Goal: Transaction & Acquisition: Purchase product/service

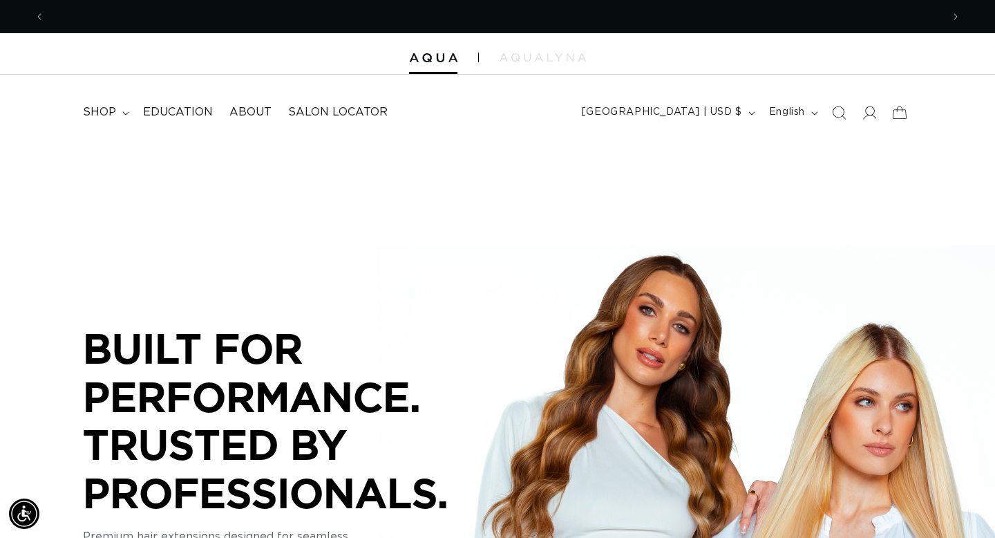
scroll to position [0, 897]
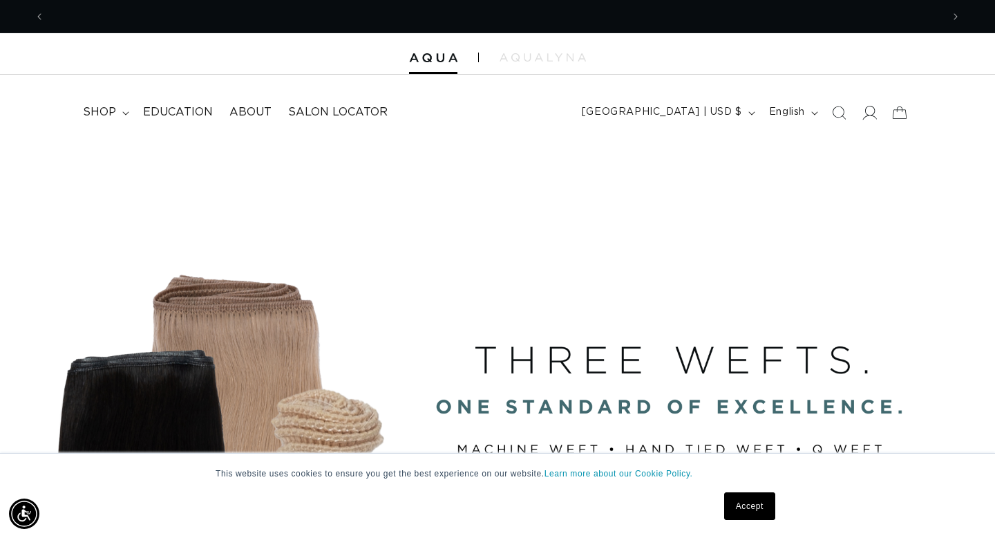
click at [870, 114] on icon at bounding box center [869, 112] width 15 height 15
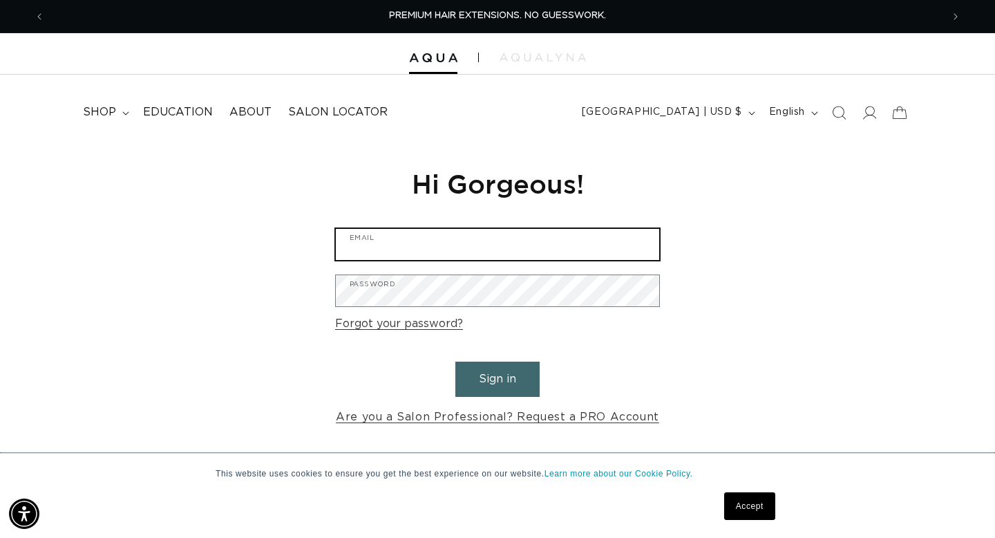
click at [459, 245] on input "Email" at bounding box center [497, 244] width 323 height 31
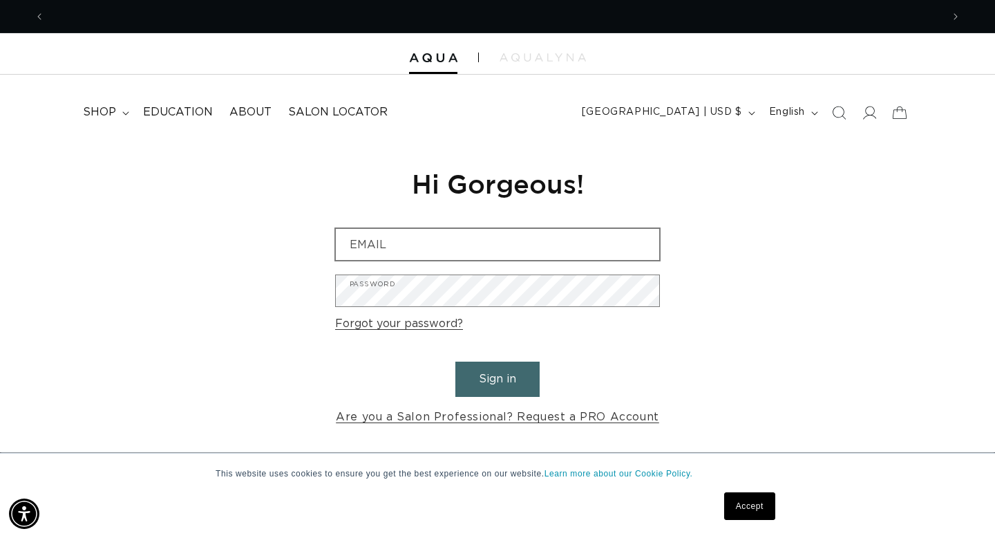
scroll to position [0, 1794]
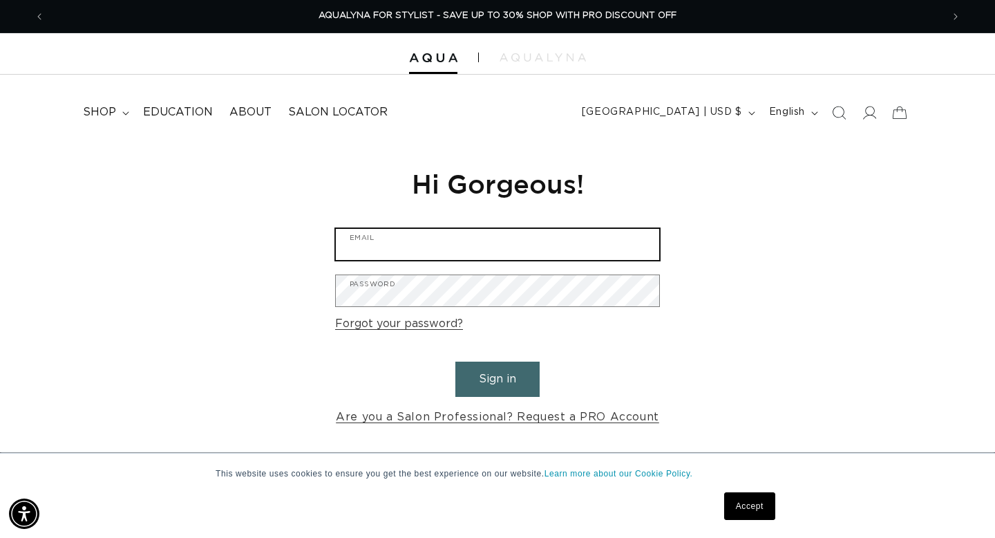
click at [449, 245] on input "Email" at bounding box center [497, 244] width 323 height 31
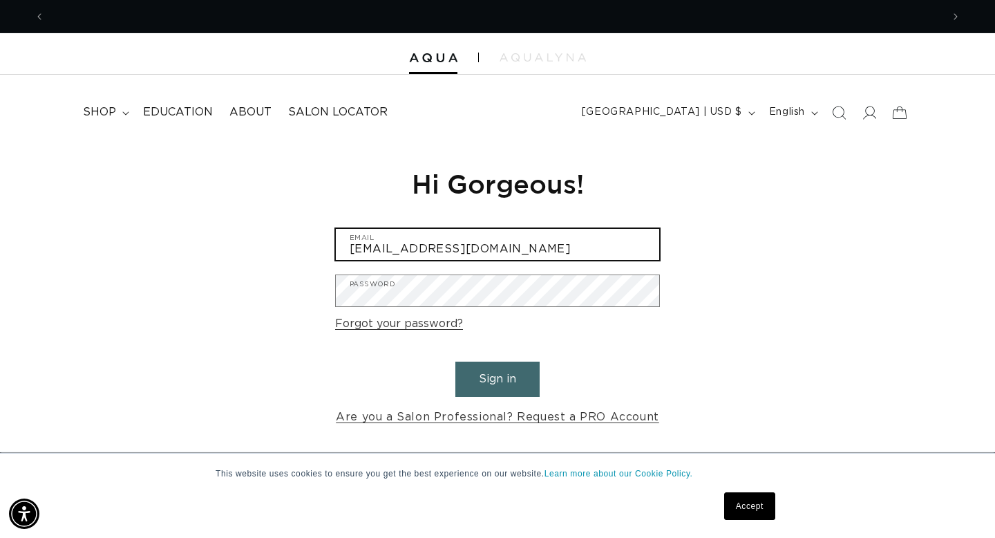
scroll to position [0, 897]
type input "salonaniu@gmail.com"
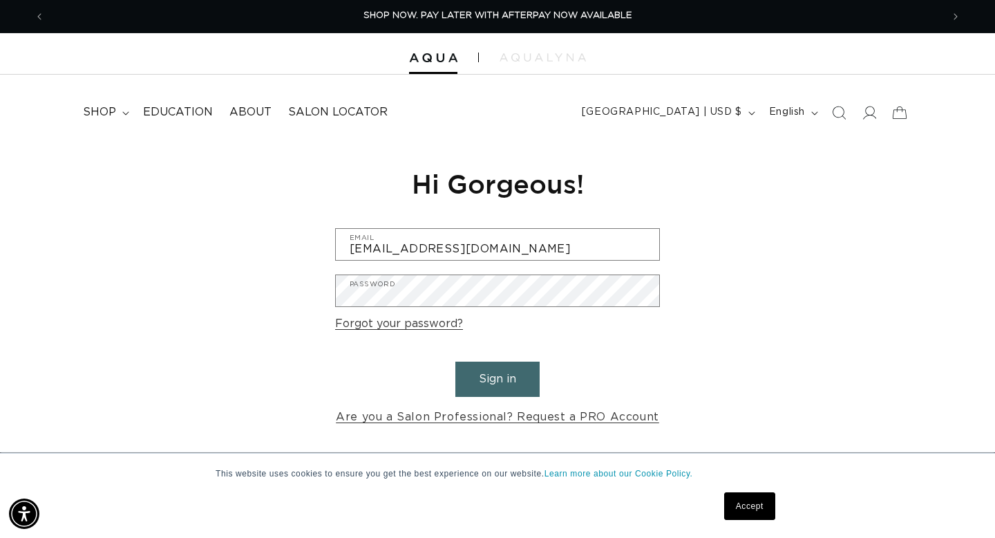
click at [493, 380] on button "Sign in" at bounding box center [497, 378] width 84 height 35
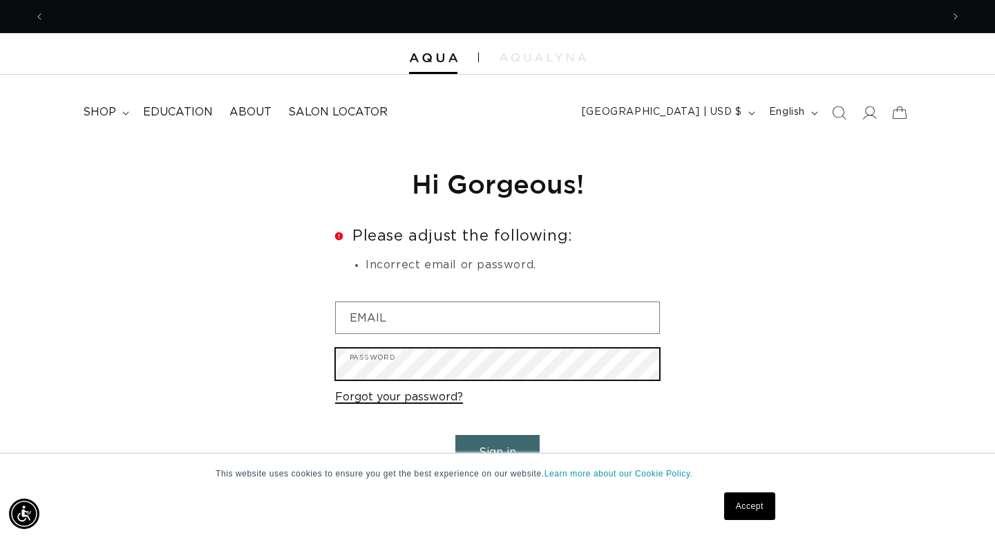
scroll to position [0, 1794]
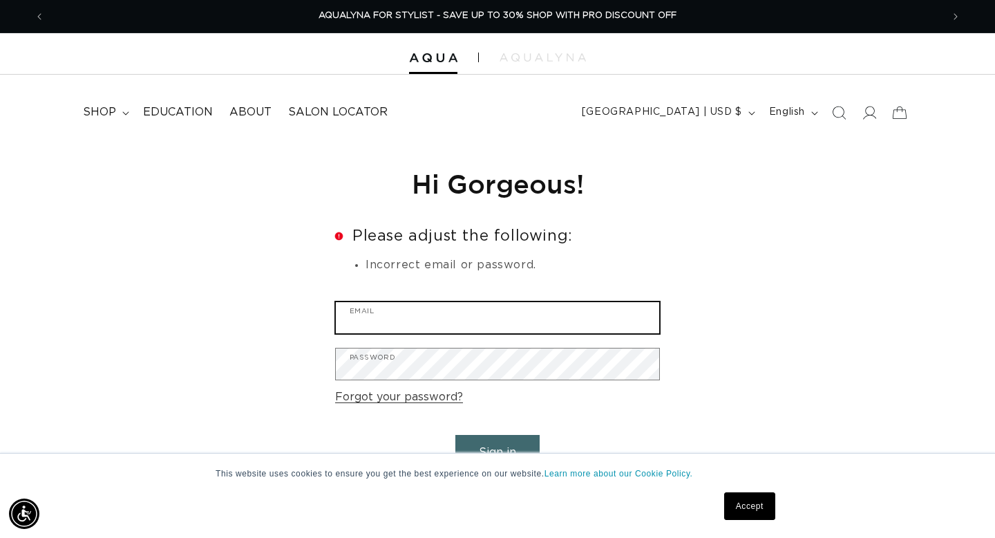
click at [379, 316] on input "Email" at bounding box center [497, 317] width 323 height 31
type input "alanderone@aol.com"
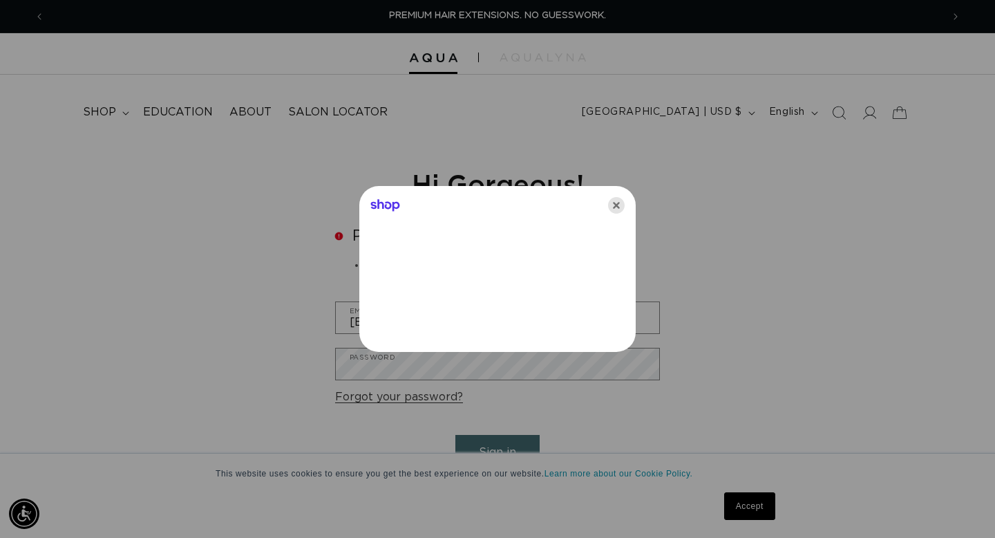
click at [617, 203] on icon "Close" at bounding box center [616, 205] width 17 height 17
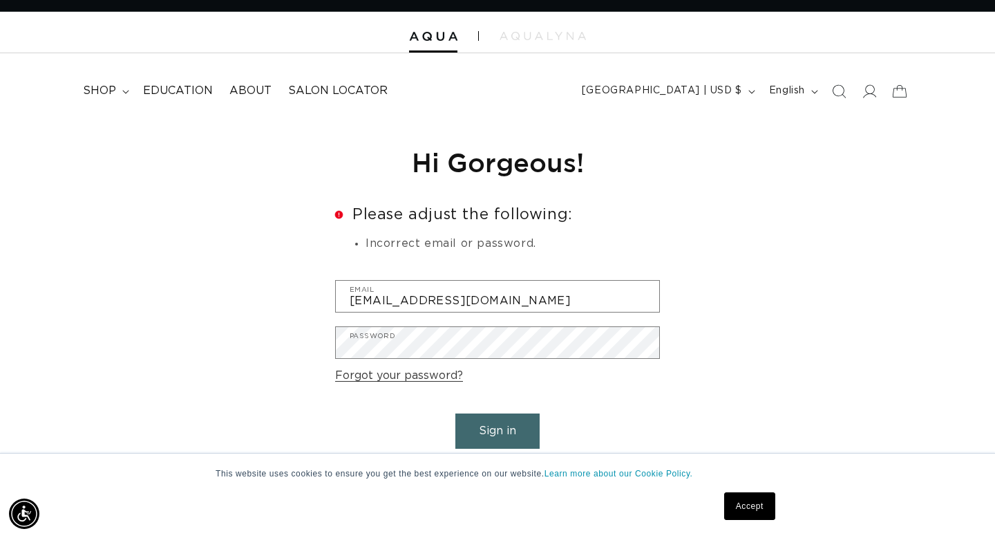
scroll to position [26, 0]
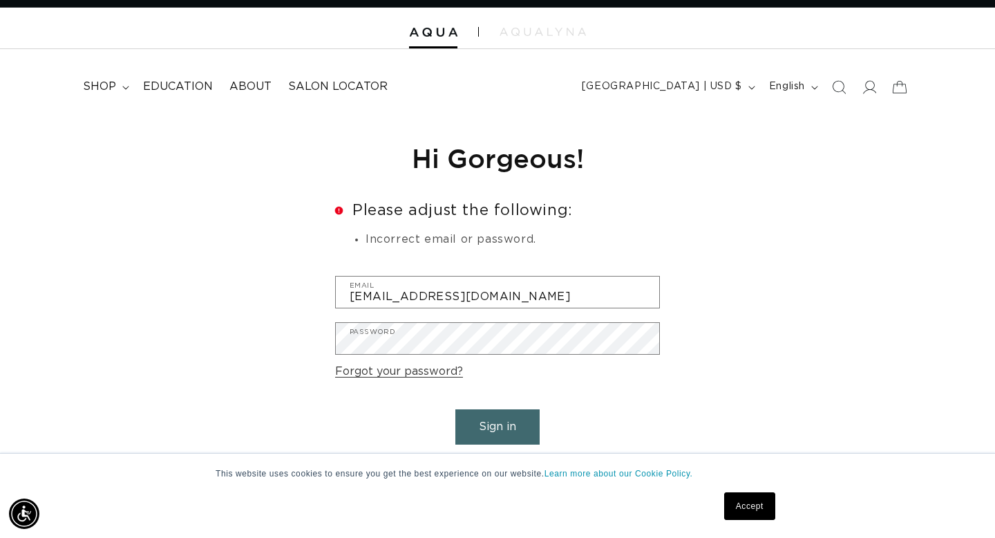
click at [497, 420] on button "Sign in" at bounding box center [497, 426] width 84 height 35
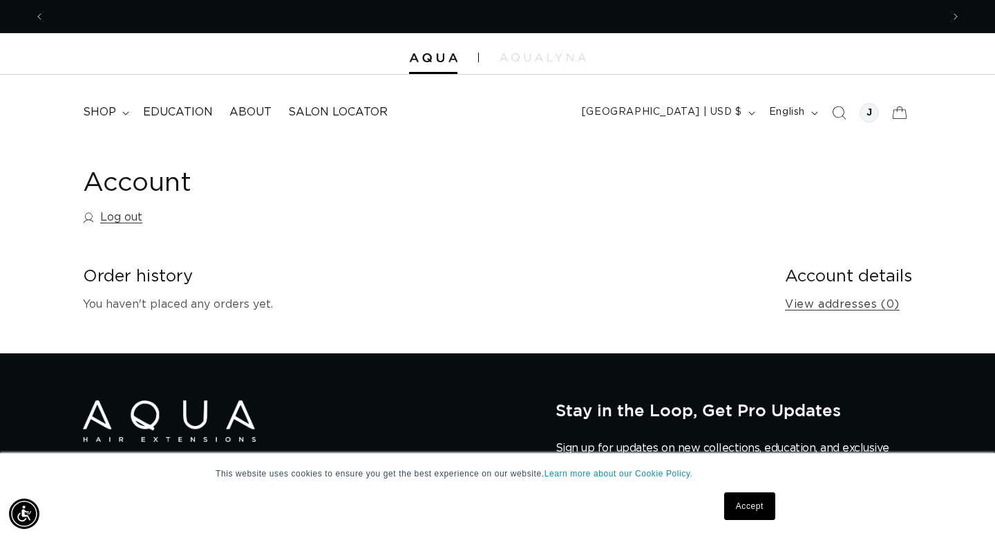
scroll to position [0, 897]
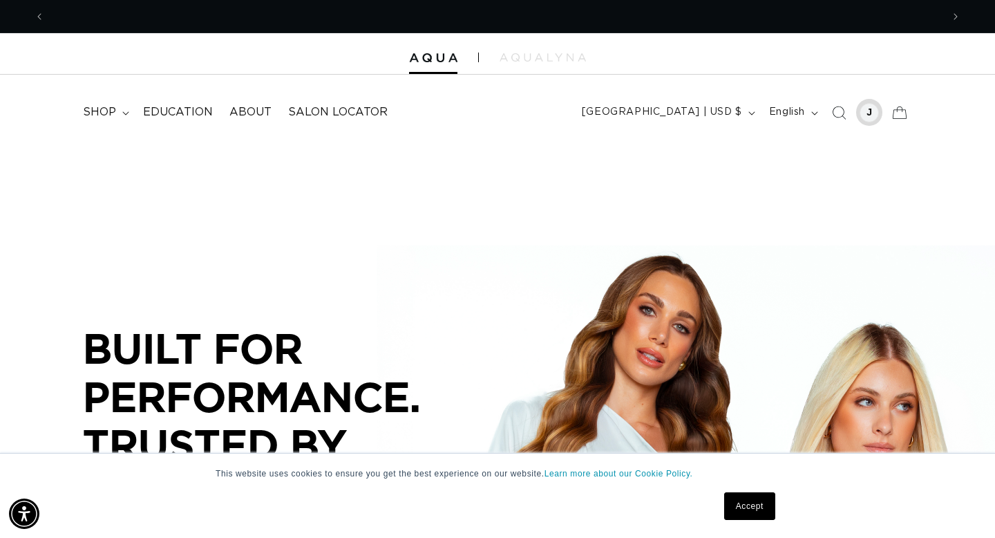
click at [870, 112] on div at bounding box center [869, 112] width 19 height 19
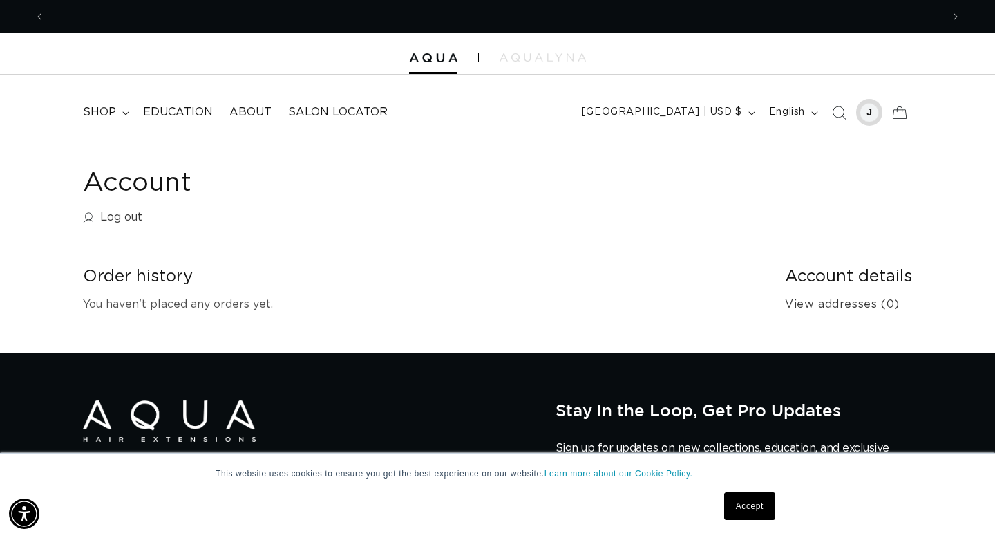
click at [869, 110] on div at bounding box center [869, 112] width 19 height 19
click at [871, 115] on div at bounding box center [869, 112] width 19 height 19
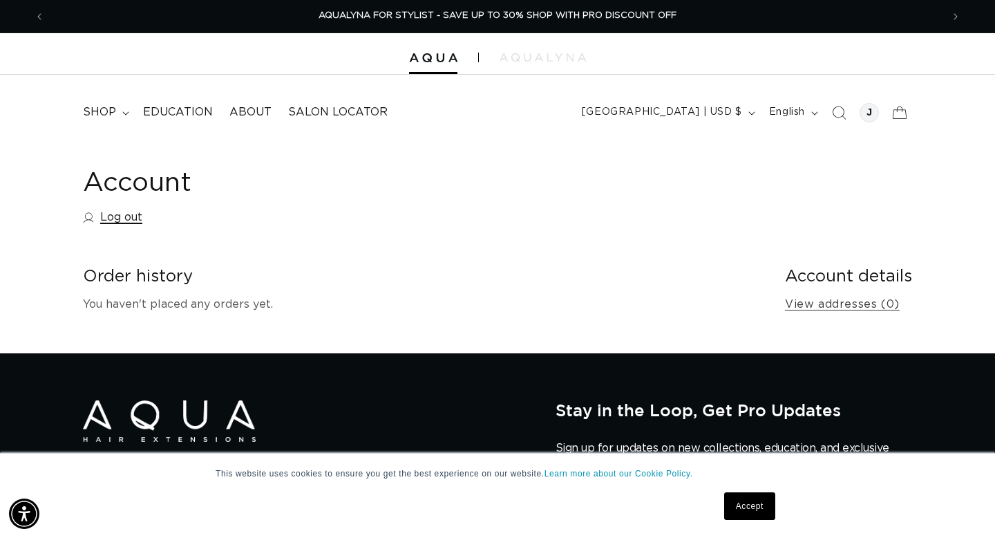
click at [135, 218] on link "Log out" at bounding box center [112, 217] width 59 height 20
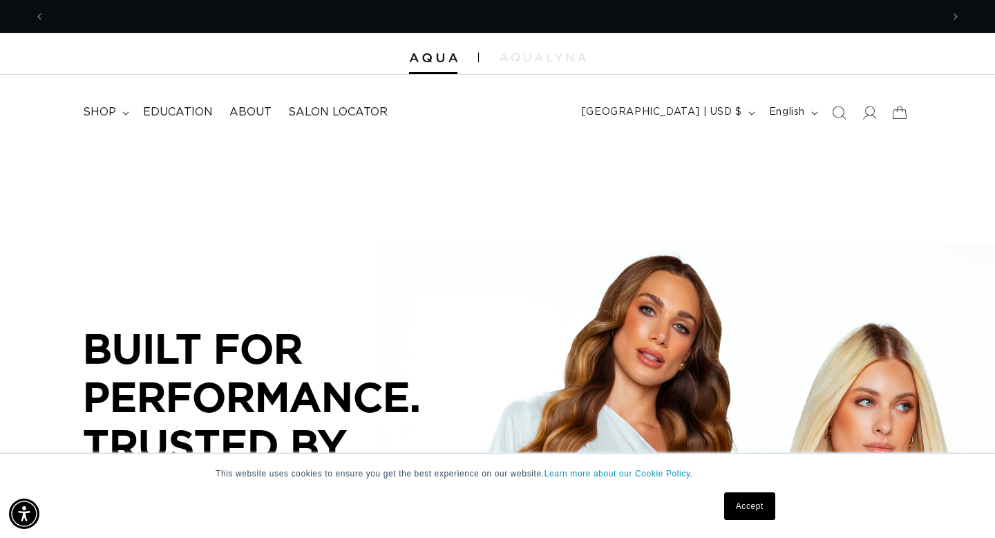
scroll to position [0, 897]
click at [871, 116] on icon at bounding box center [869, 112] width 15 height 15
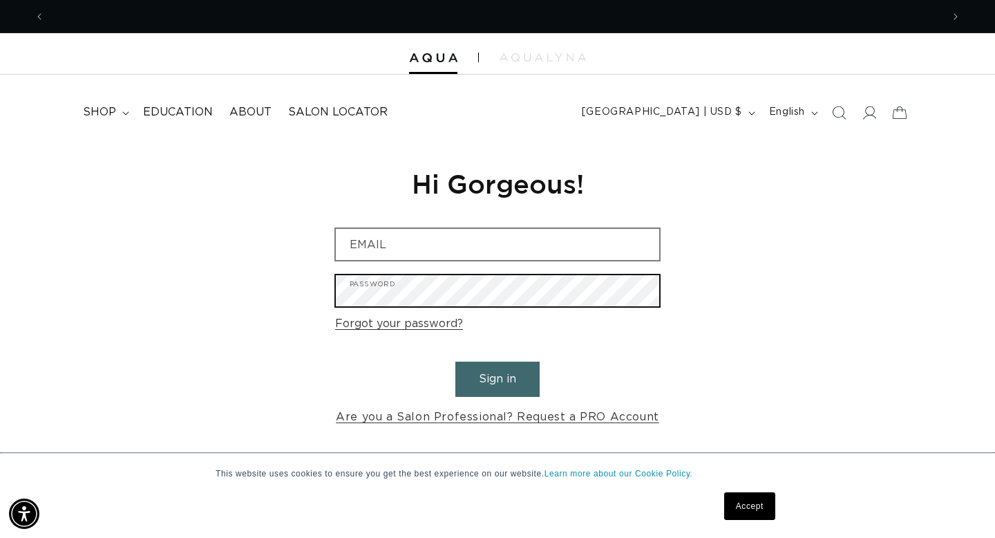
scroll to position [0, 1794]
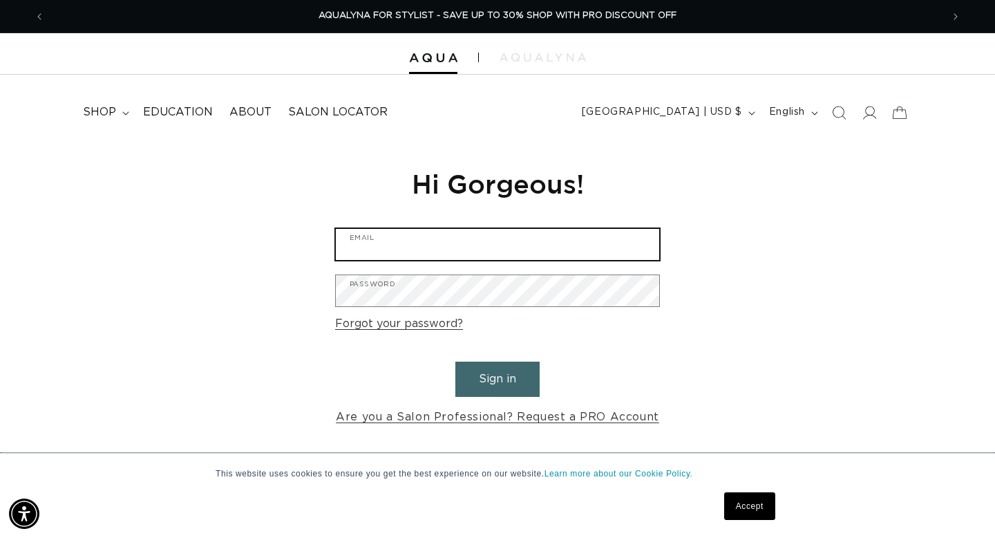
click at [448, 244] on input "Email" at bounding box center [497, 244] width 323 height 31
type input "salonaniu"
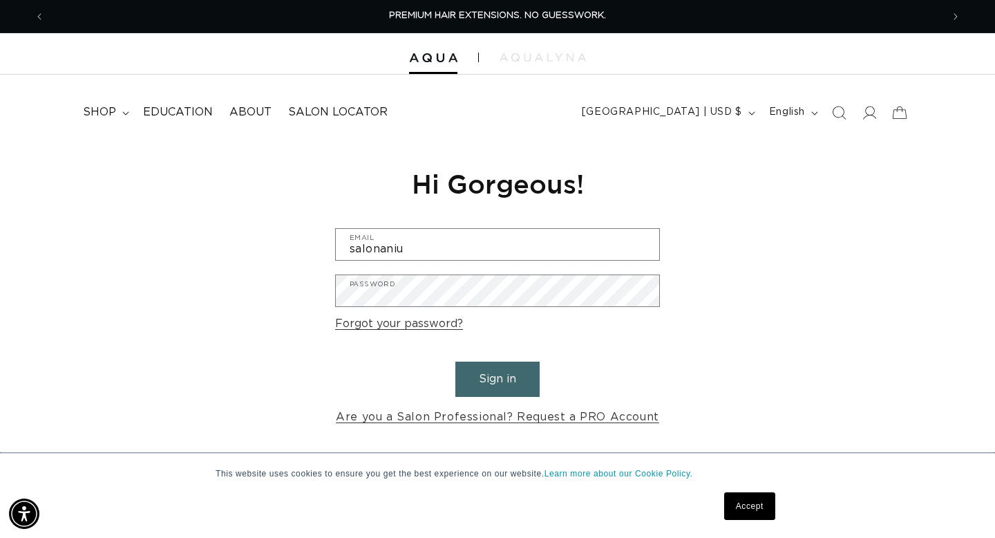
click at [489, 377] on button "Sign in" at bounding box center [497, 378] width 84 height 35
click at [408, 326] on link "Forgot your password?" at bounding box center [399, 324] width 128 height 20
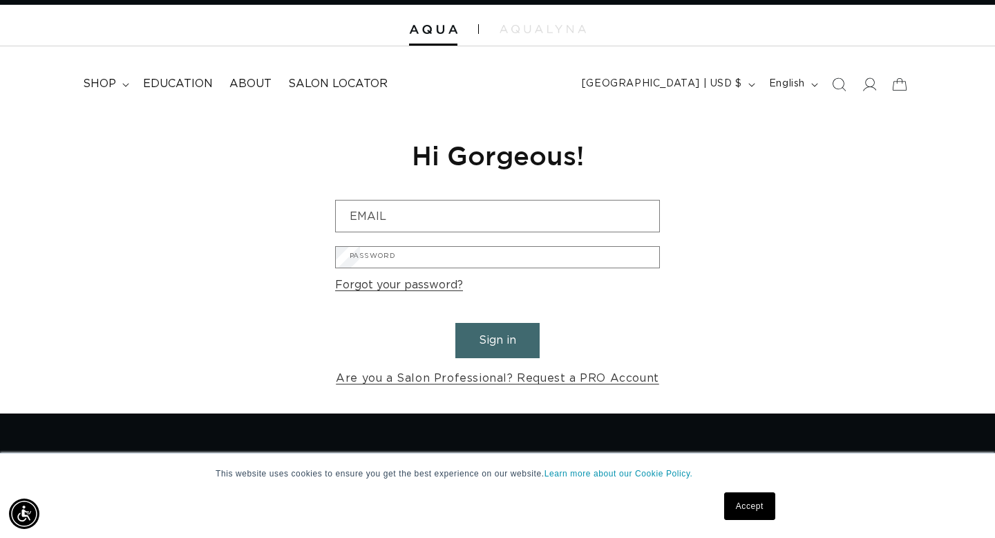
scroll to position [0, 897]
click at [0, 0] on input "Email" at bounding box center [0, 0] width 0 height 0
type input "a"
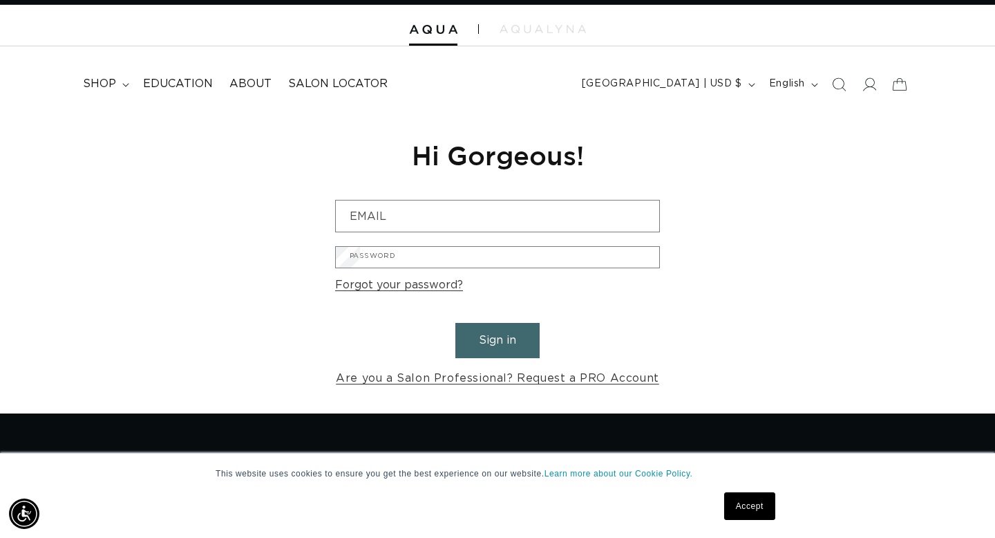
type input "salonaniu@gmail.com"
click at [0, 0] on form "salonaniu@gmail.com Email Submit Cancel" at bounding box center [0, 0] width 0 height 0
click at [0, 0] on button "Submit" at bounding box center [0, 0] width 0 height 0
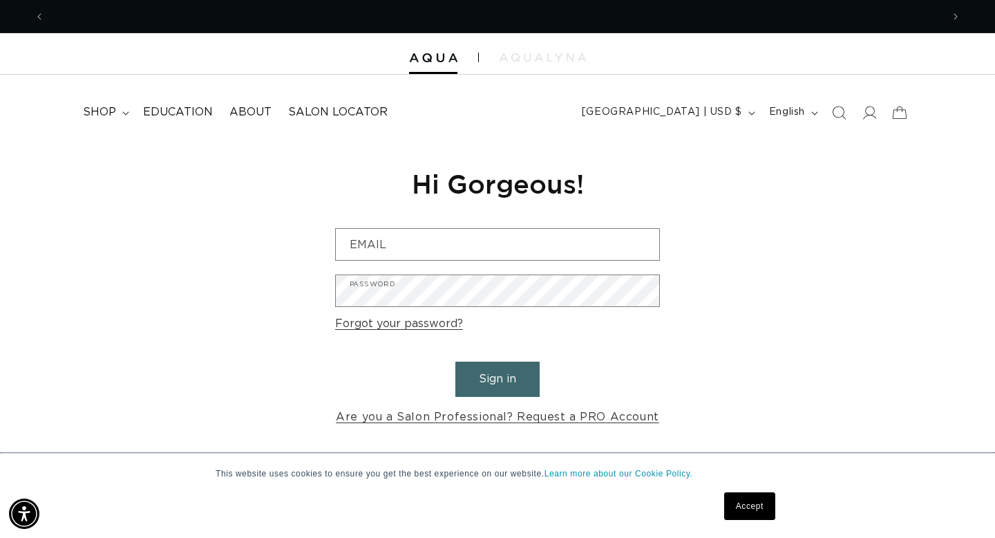
scroll to position [0, 897]
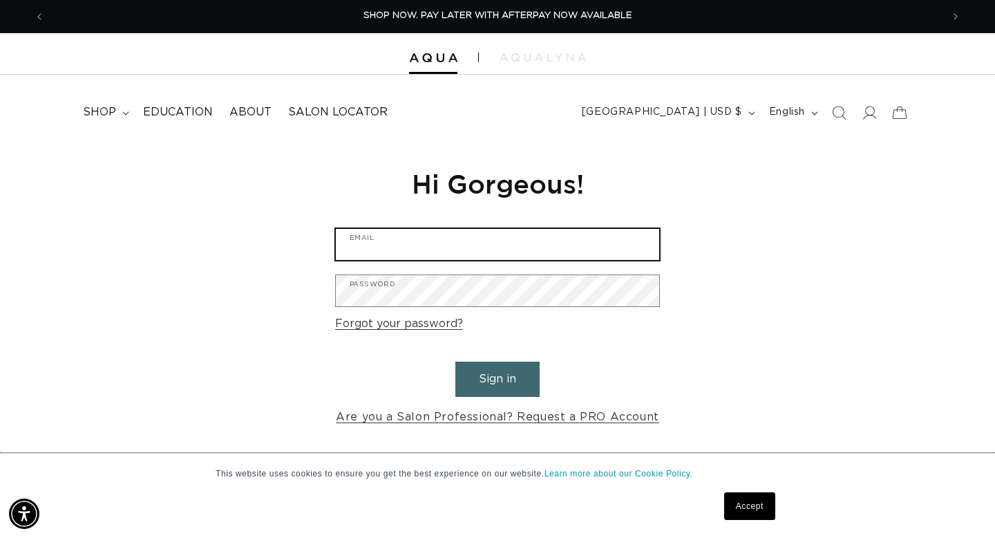
click at [367, 241] on input "Email" at bounding box center [497, 244] width 323 height 31
type input "ala"
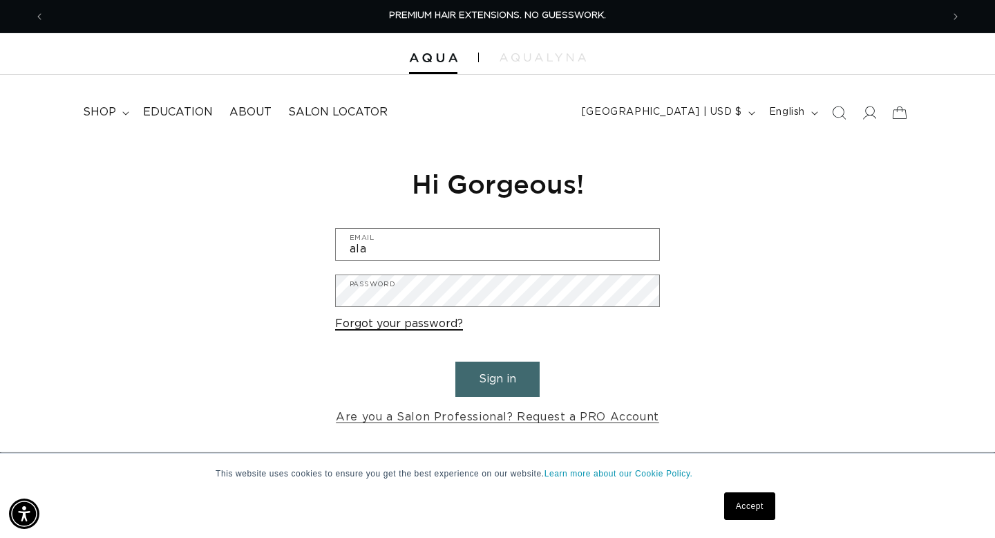
click at [360, 326] on link "Forgot your password?" at bounding box center [399, 324] width 128 height 20
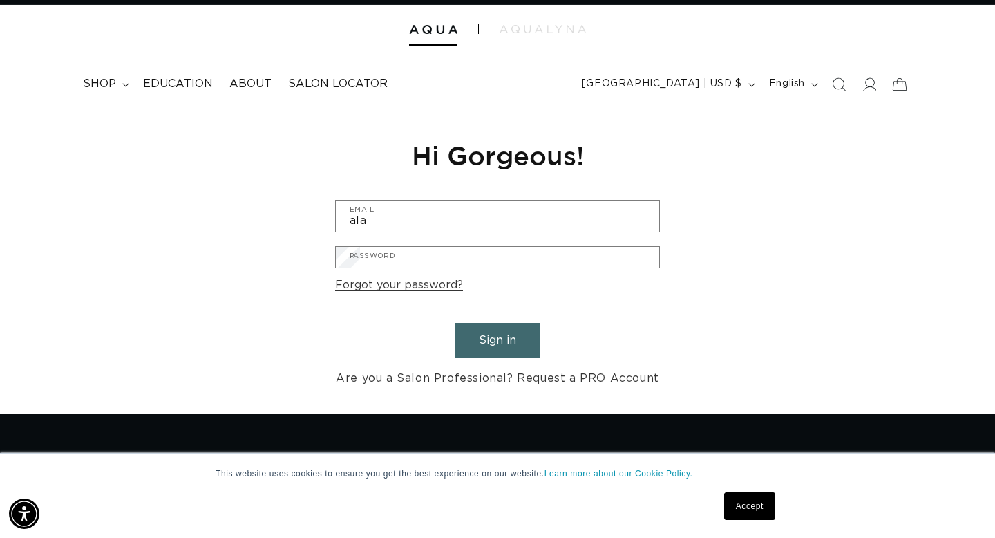
scroll to position [0, 897]
click at [0, 0] on input "Email" at bounding box center [0, 0] width 0 height 0
click at [0, 0] on button "Submit" at bounding box center [0, 0] width 0 height 0
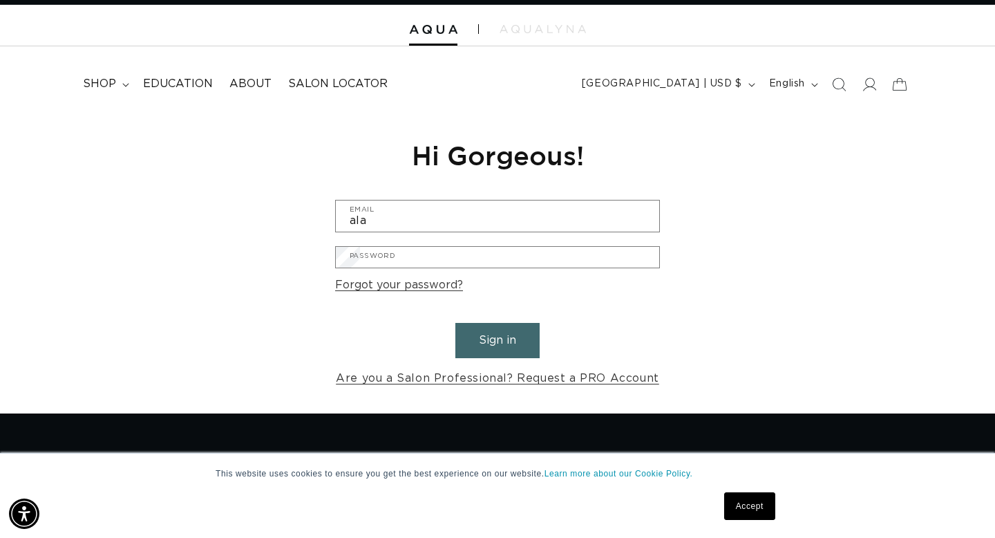
click at [0, 0] on input "alanderone2aol.com" at bounding box center [0, 0] width 0 height 0
type input "alanderone@aol.com"
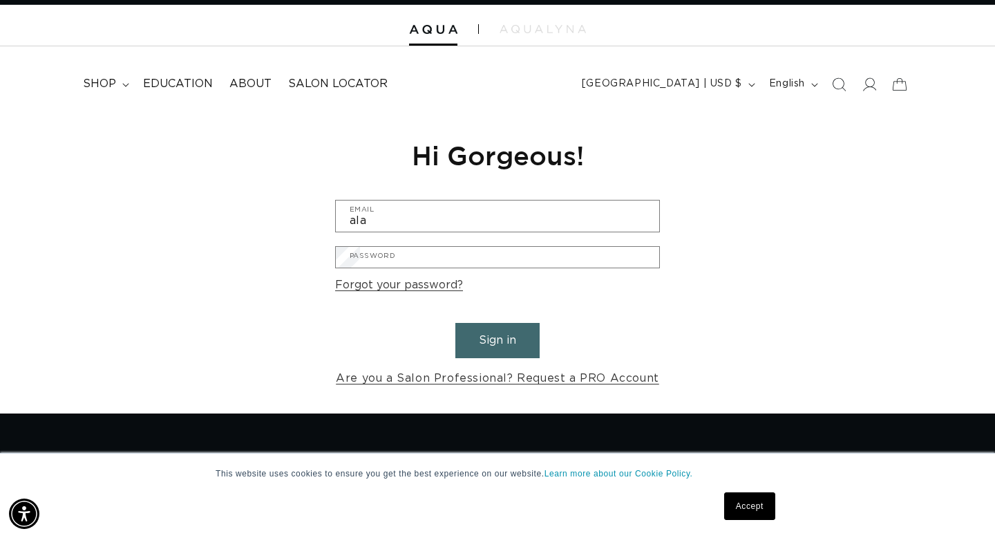
click at [0, 0] on button "Submit" at bounding box center [0, 0] width 0 height 0
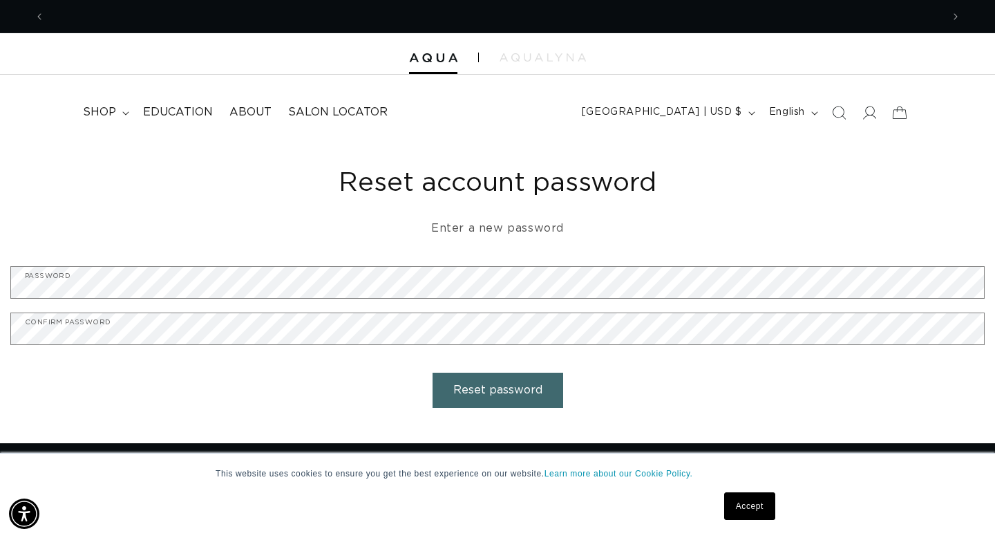
scroll to position [0, 897]
click at [525, 390] on button "Reset password" at bounding box center [498, 390] width 131 height 35
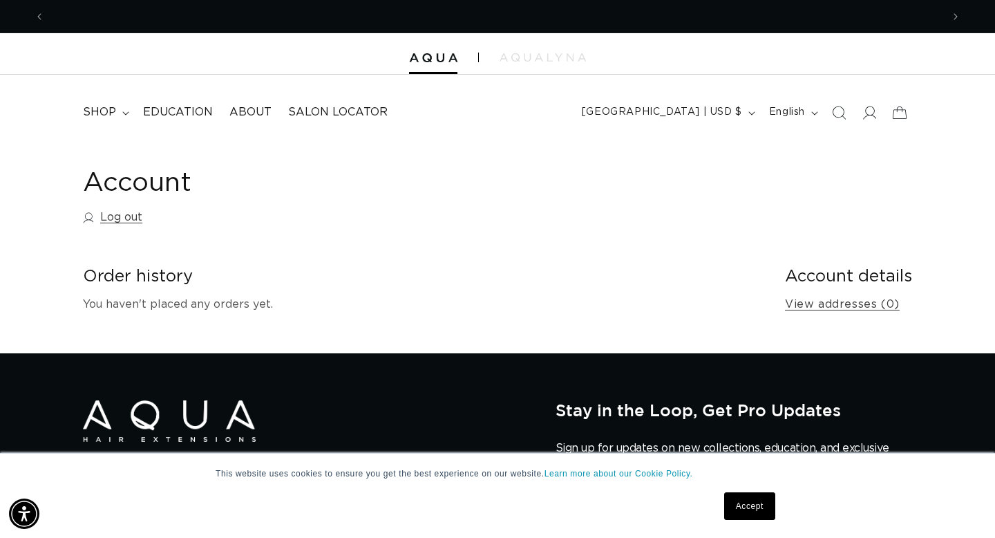
scroll to position [0, 897]
click at [871, 111] on icon at bounding box center [869, 112] width 15 height 15
click at [463, 257] on div "Account Log out Order history You haven't placed any orders yet. Account detail…" at bounding box center [497, 247] width 995 height 211
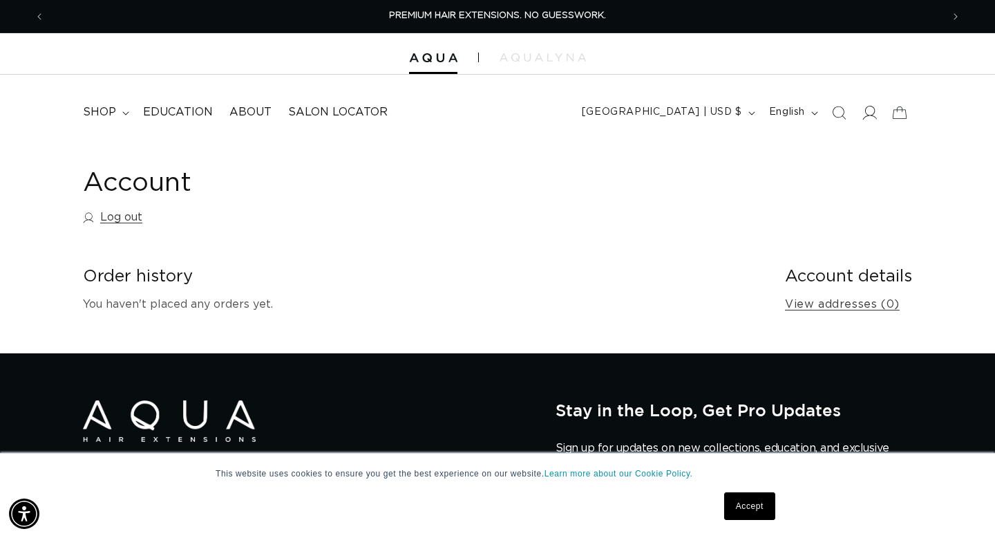
click at [869, 114] on icon at bounding box center [869, 112] width 15 height 15
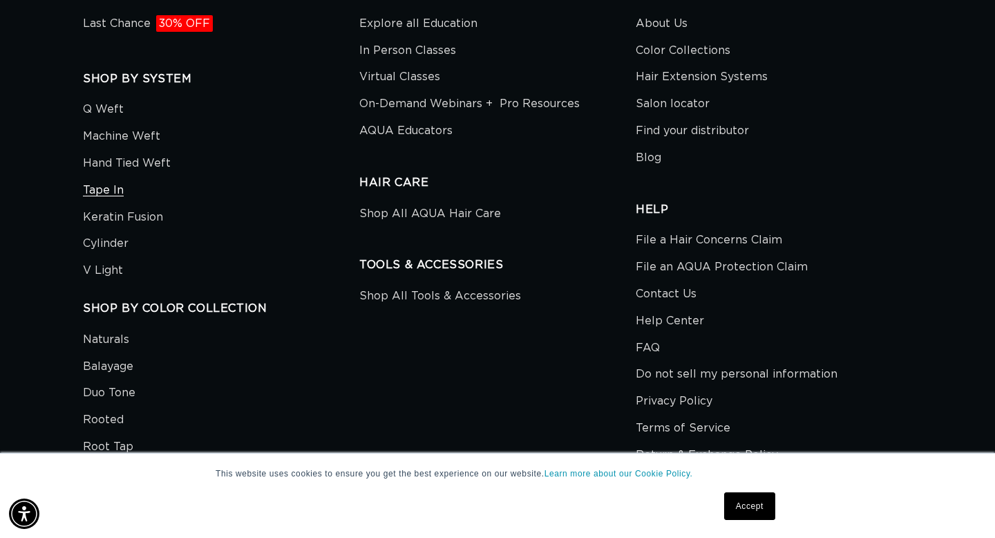
click at [114, 191] on link "Tape In" at bounding box center [103, 190] width 41 height 27
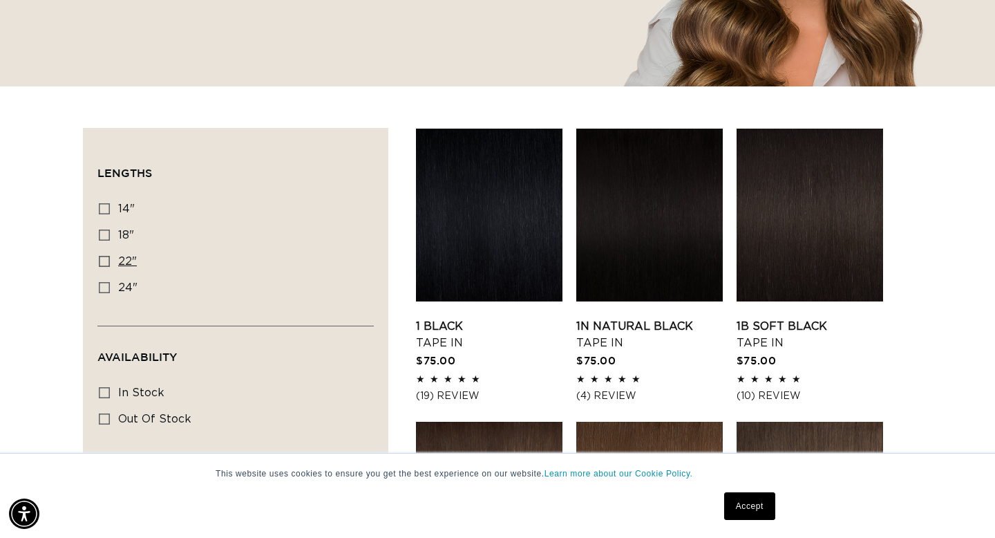
scroll to position [0, 1794]
click at [105, 260] on icon at bounding box center [104, 261] width 11 height 11
click at [105, 260] on input "22" 22" (37 products)" at bounding box center [104, 261] width 11 height 11
checkbox input "true"
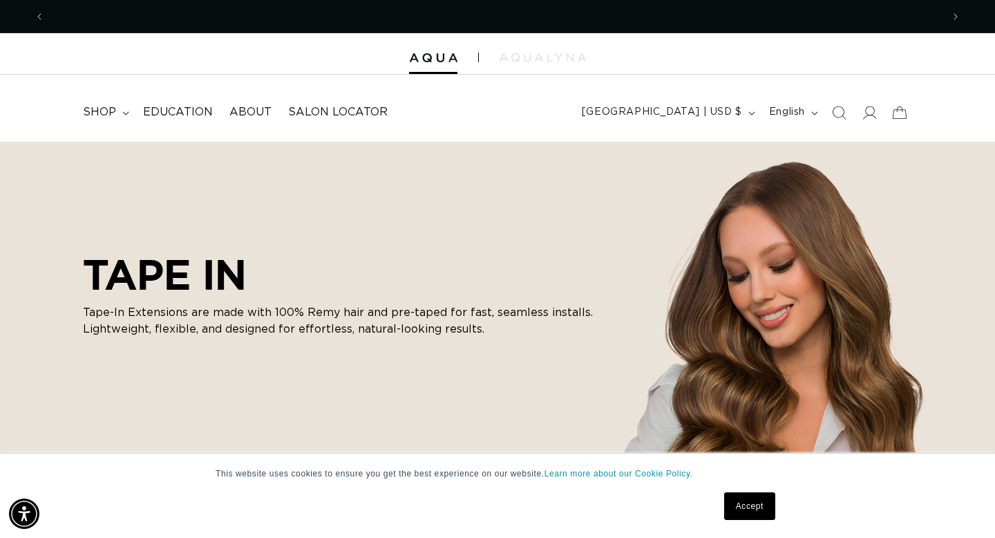
scroll to position [0, 1794]
click at [834, 113] on icon "Search" at bounding box center [838, 112] width 15 height 15
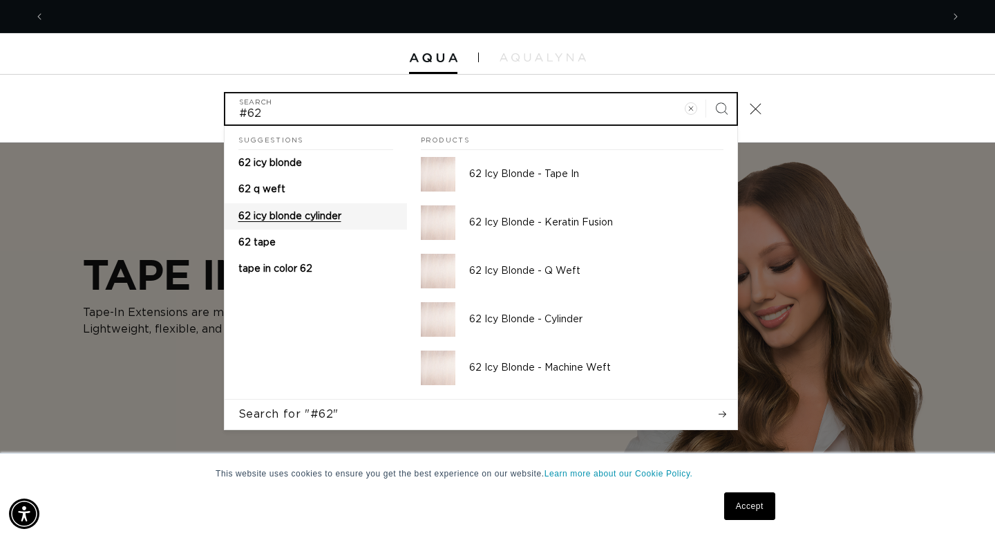
scroll to position [0, 0]
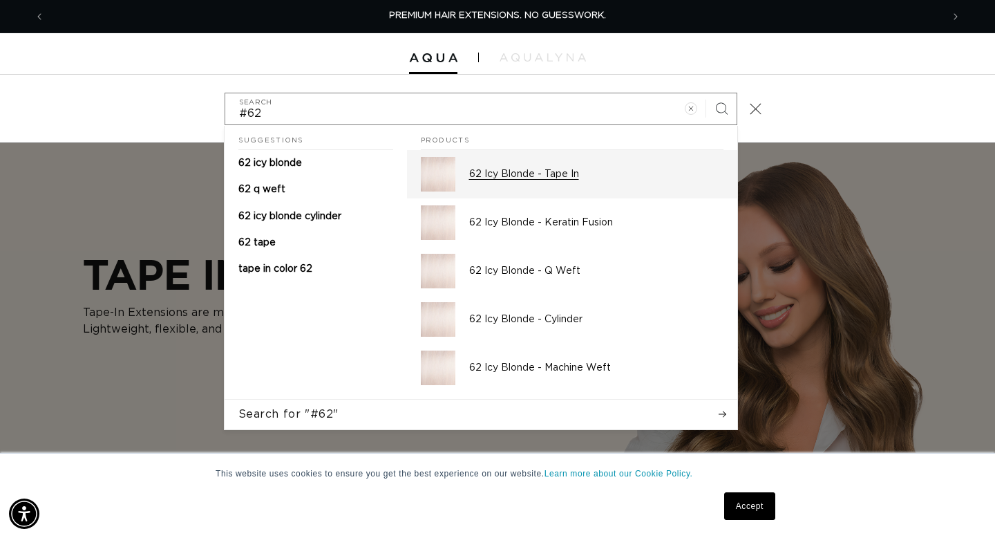
click at [446, 178] on img "Search" at bounding box center [438, 174] width 35 height 35
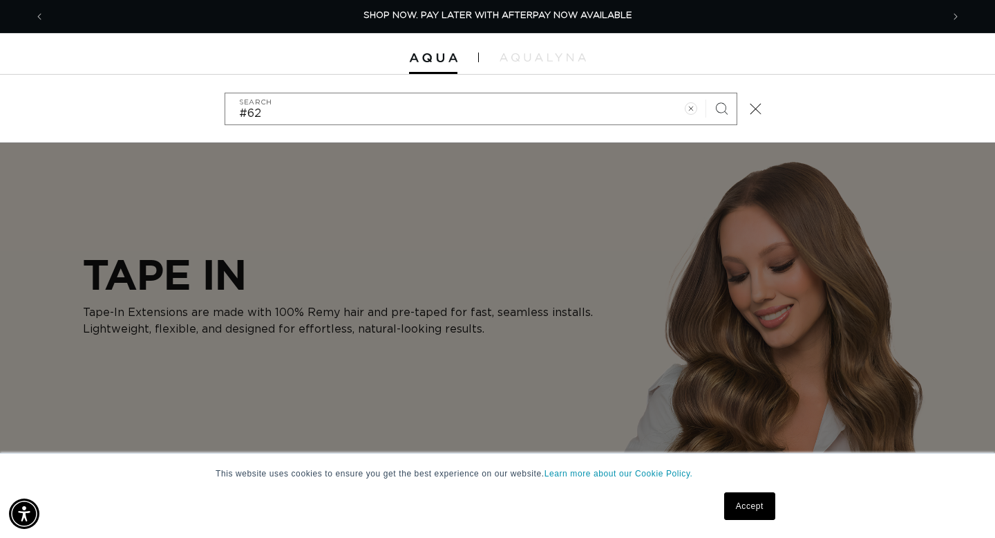
scroll to position [0, 1794]
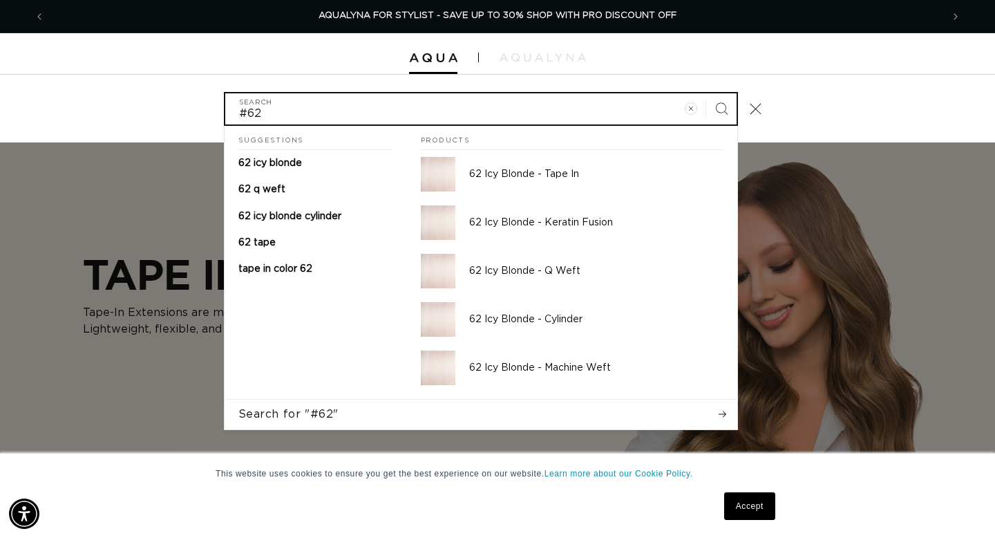
drag, startPoint x: 265, startPoint y: 116, endPoint x: 211, endPoint y: 110, distance: 54.3
click at [211, 110] on div "#62 Search Suggestions 62 icy blonde 62 q weft 62 icy blonde cylinder 62 tape t…" at bounding box center [497, 109] width 995 height 68
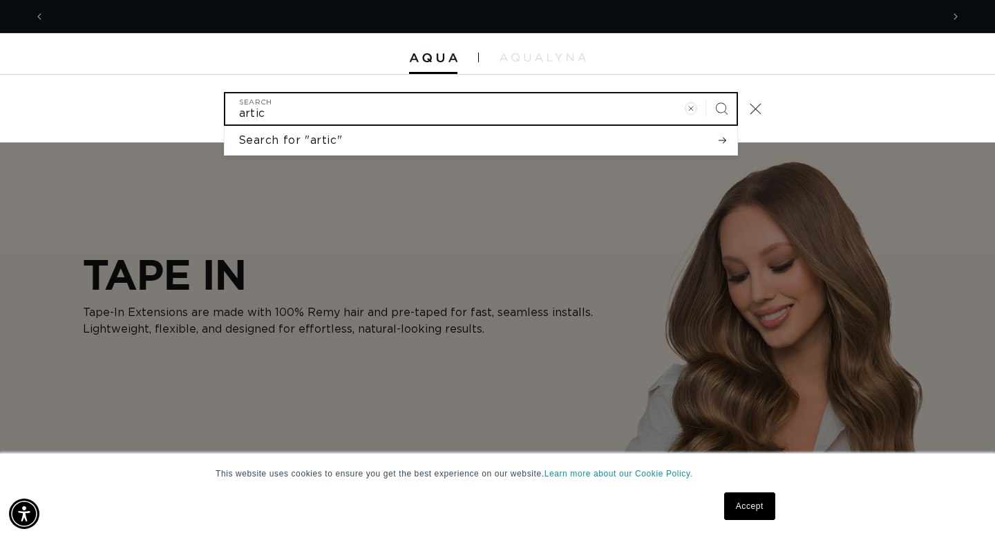
scroll to position [0, 897]
type input "artic"
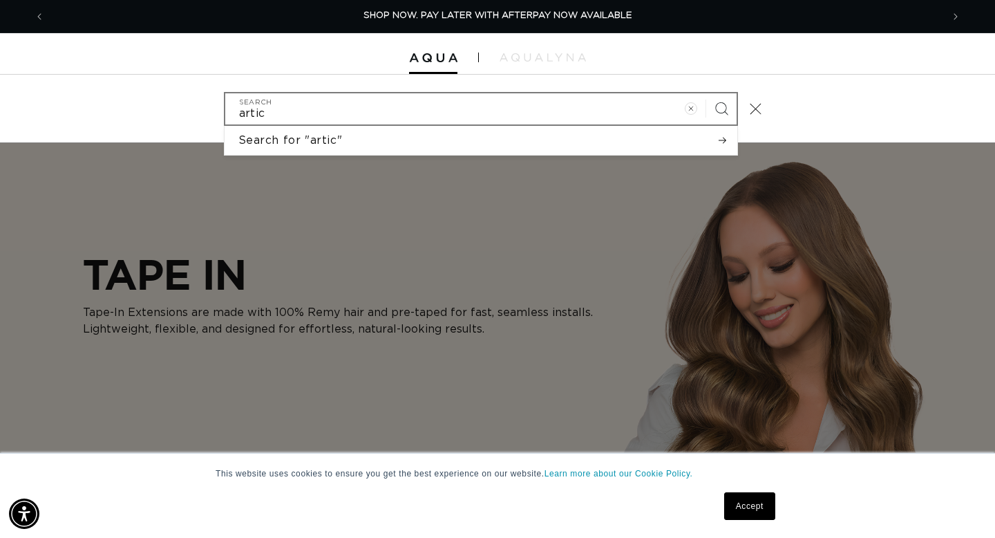
click at [724, 106] on icon "Search" at bounding box center [721, 108] width 13 height 13
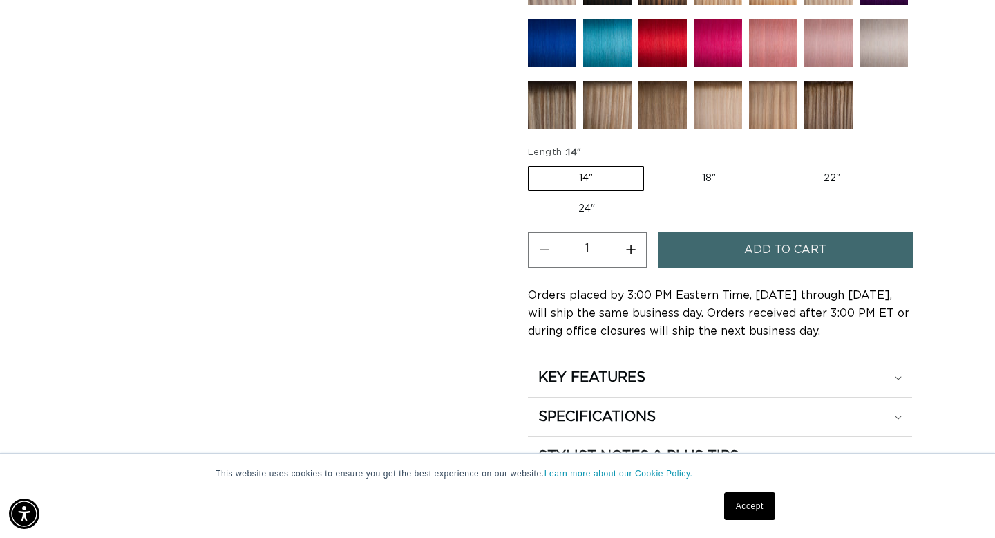
scroll to position [0, 897]
click at [831, 176] on label "22" Variant sold out or unavailable" at bounding box center [831, 178] width 117 height 23
click at [774, 164] on input "22" Variant sold out or unavailable" at bounding box center [773, 163] width 1 height 1
radio input "true"
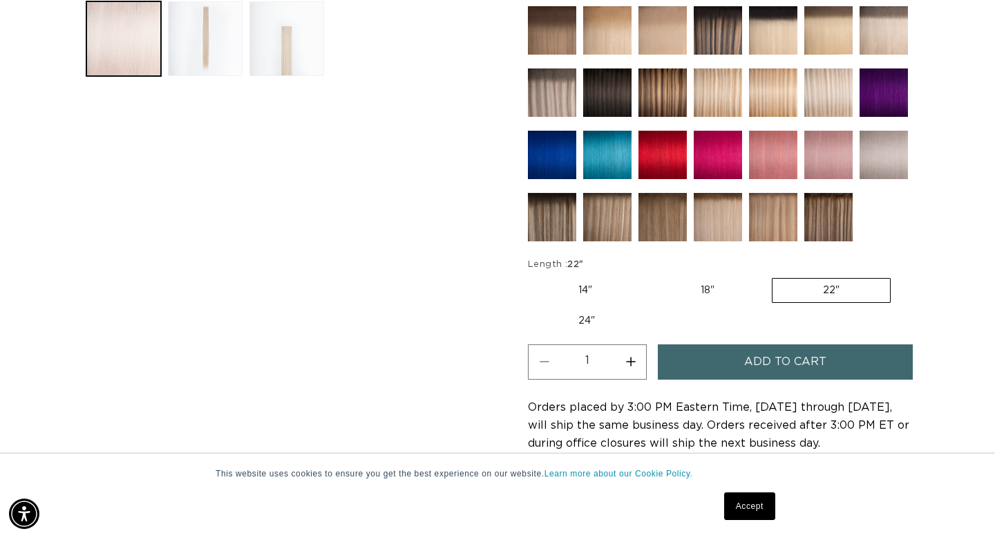
click at [742, 361] on button "Add to cart" at bounding box center [785, 361] width 255 height 35
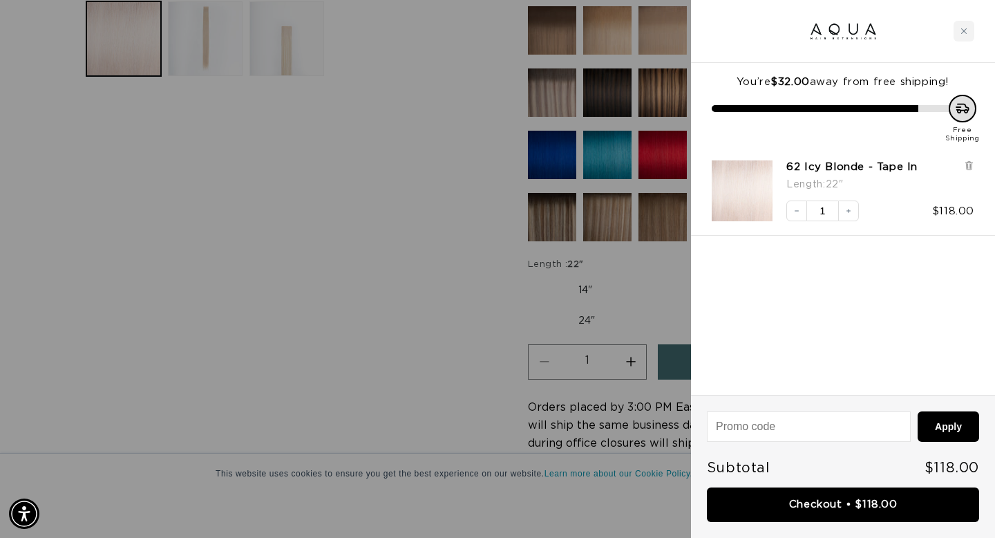
scroll to position [0, 897]
click at [851, 210] on icon "Increase quantity" at bounding box center [849, 211] width 8 height 8
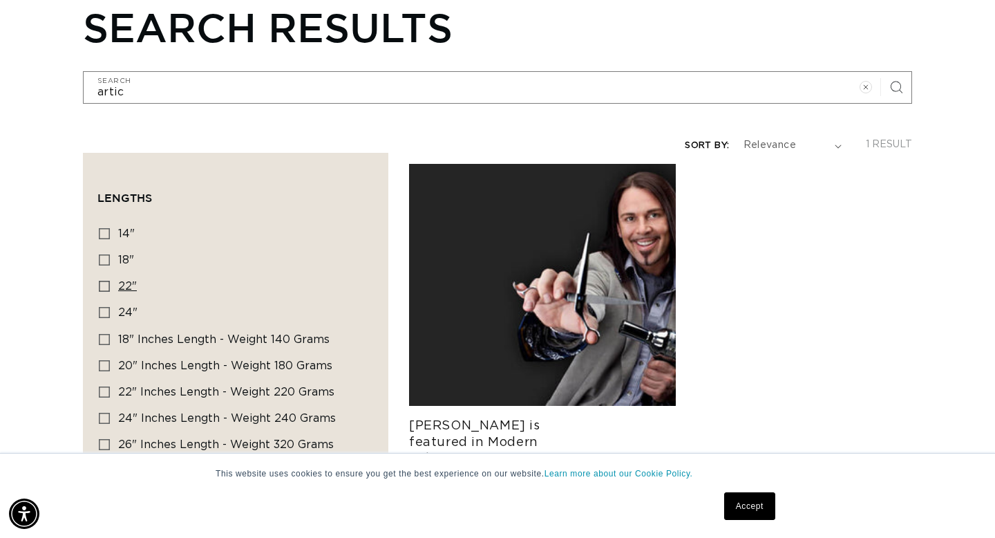
click at [104, 288] on icon at bounding box center [104, 286] width 11 height 11
click at [104, 288] on input "22" 22" (4 products)" at bounding box center [104, 286] width 11 height 11
checkbox input "true"
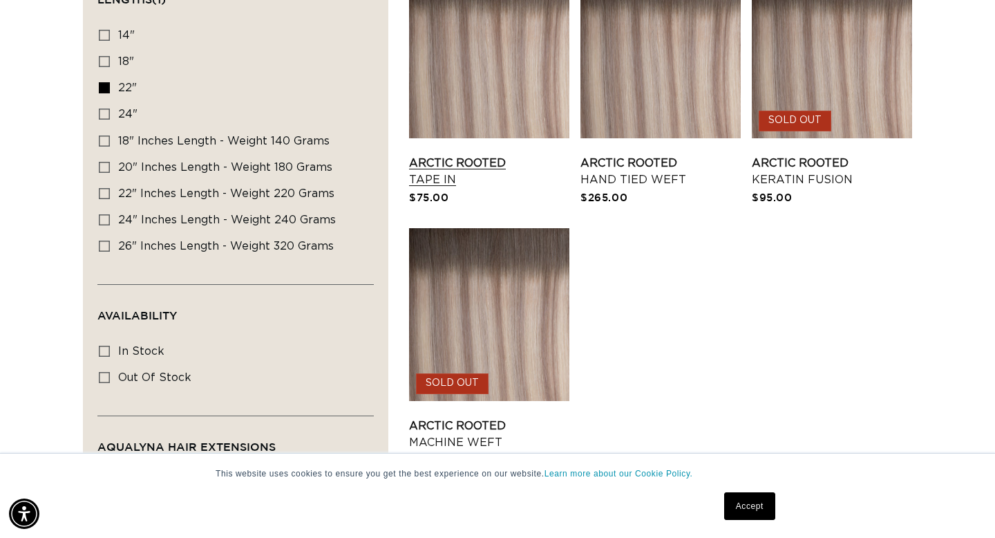
scroll to position [0, 1794]
click at [518, 155] on link "Arctic Rooted Tape In" at bounding box center [489, 171] width 160 height 33
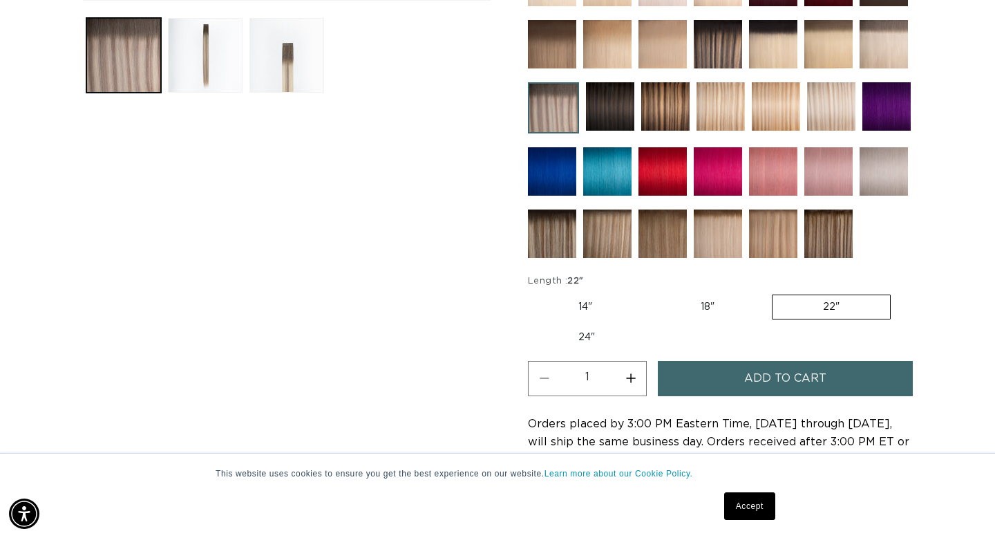
scroll to position [0, 1794]
click at [632, 379] on button "Increase quantity for Arctic Rooted - Tape In" at bounding box center [630, 378] width 31 height 35
type input "2"
click at [739, 386] on button "Add to cart" at bounding box center [785, 378] width 255 height 35
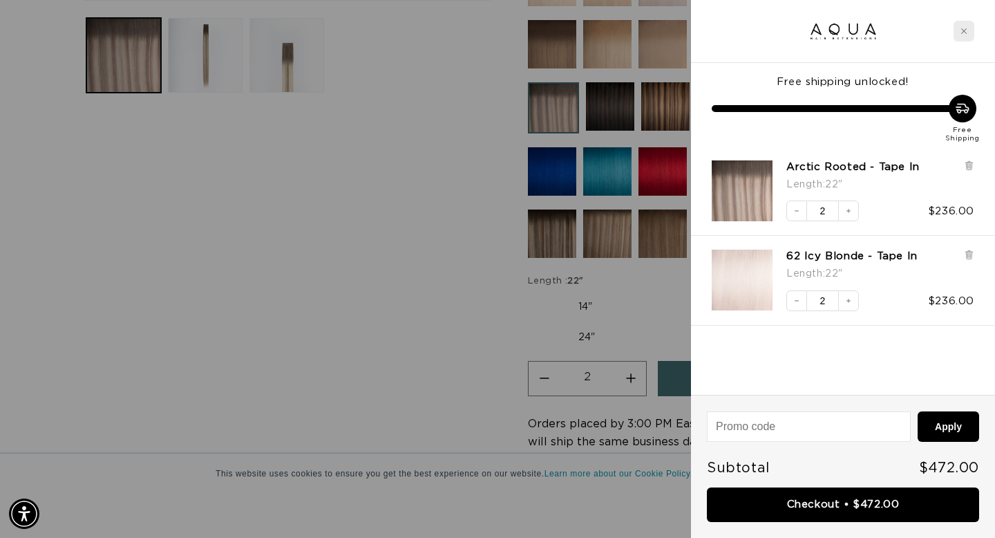
click at [963, 30] on icon "Close cart" at bounding box center [964, 31] width 6 height 6
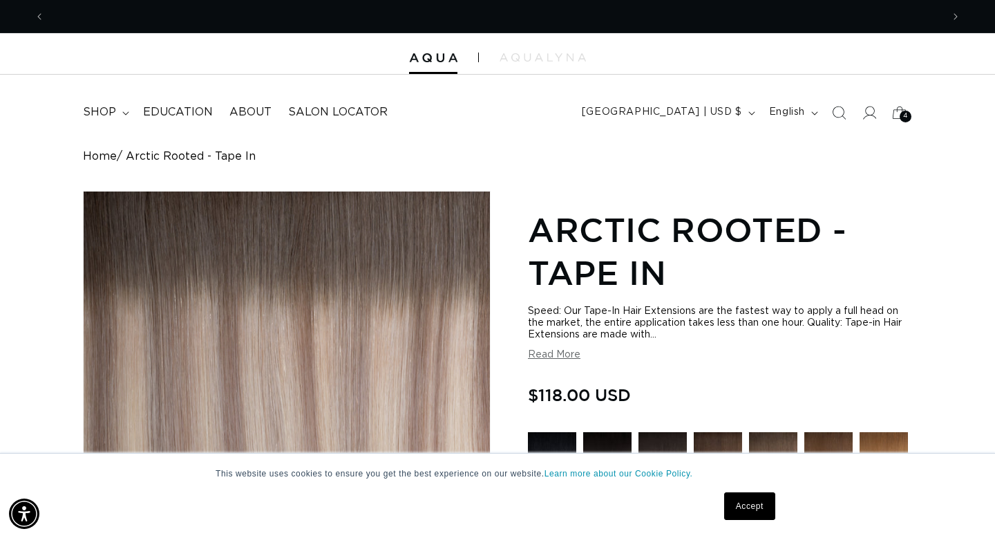
scroll to position [0, 0]
click at [842, 111] on icon "Search" at bounding box center [838, 112] width 15 height 15
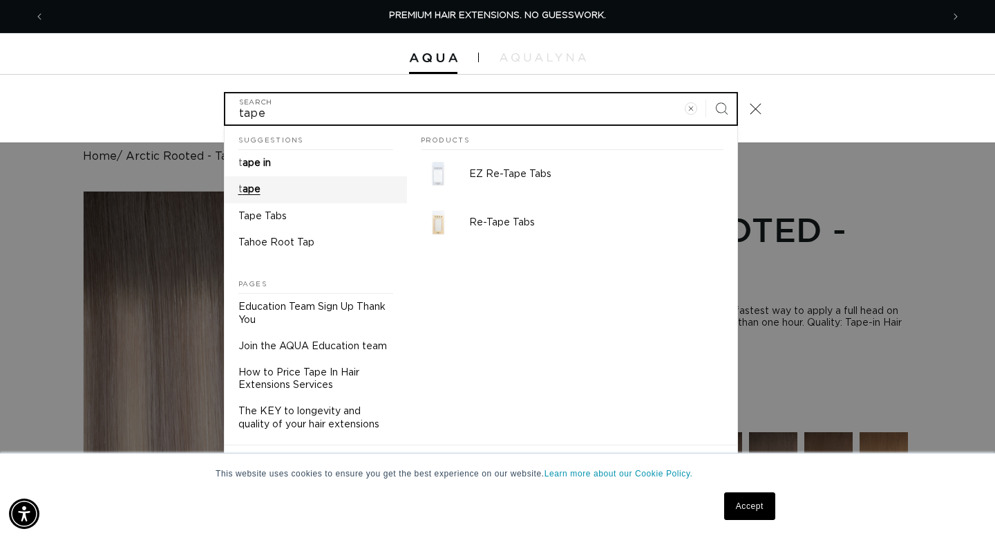
type input "tape"
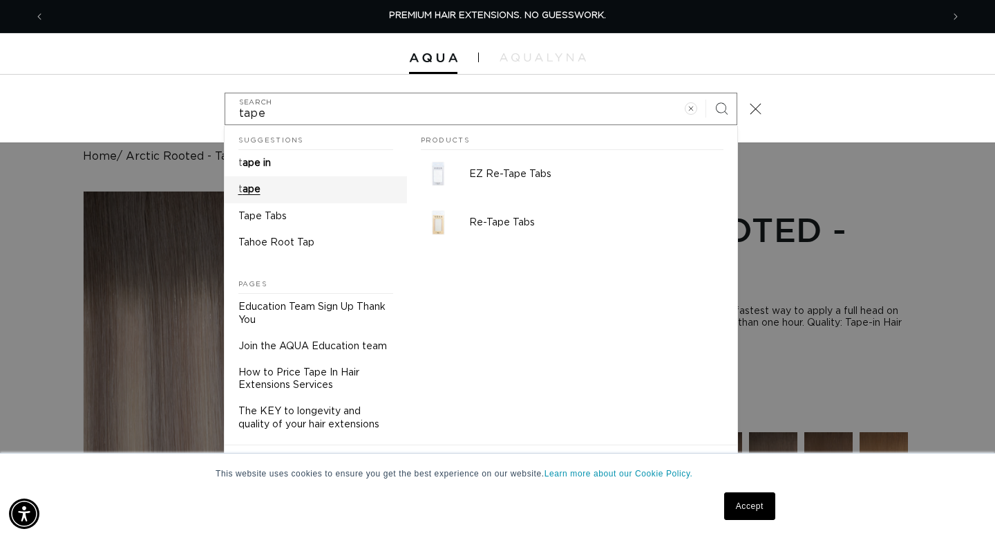
click at [260, 191] on link "t ape" at bounding box center [316, 189] width 182 height 26
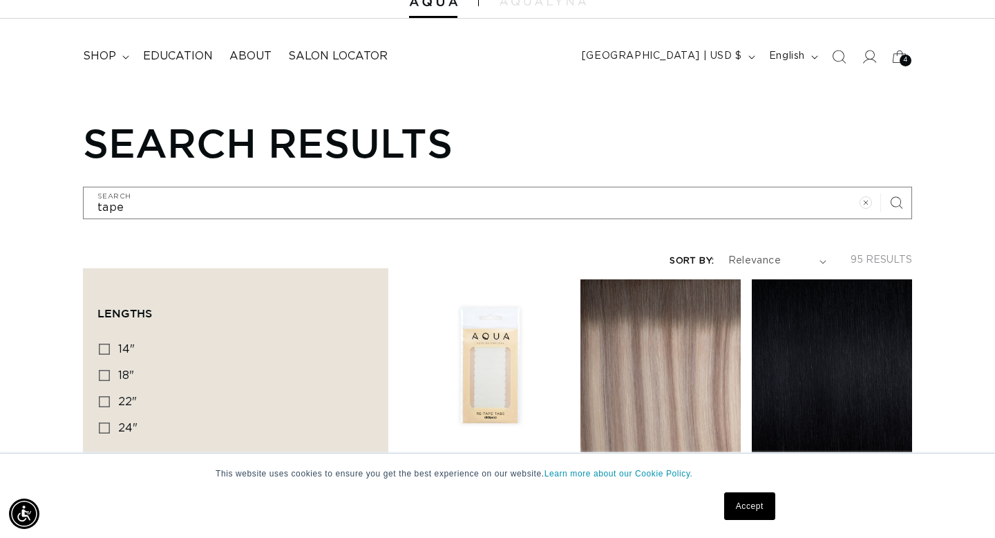
scroll to position [53, 0]
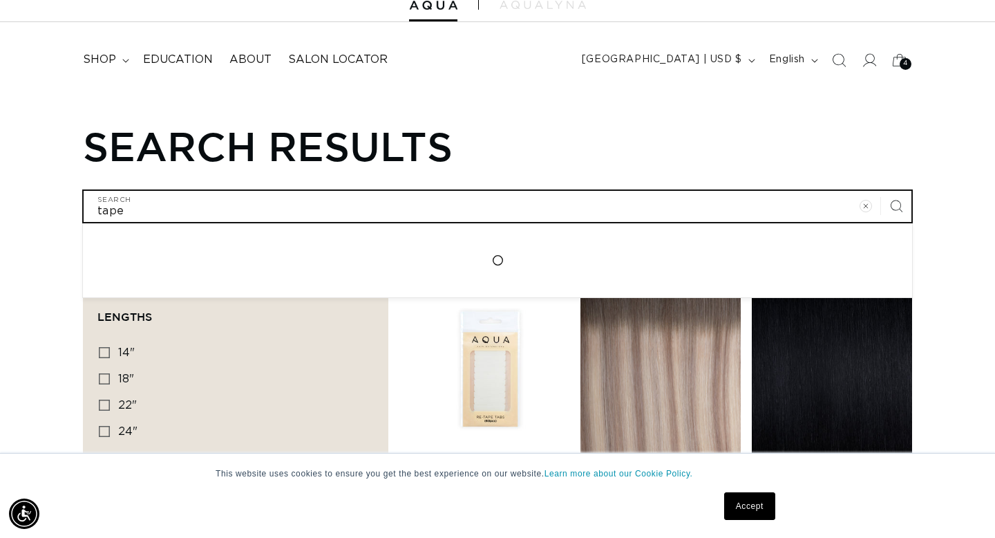
click at [139, 210] on input "tape" at bounding box center [498, 206] width 828 height 31
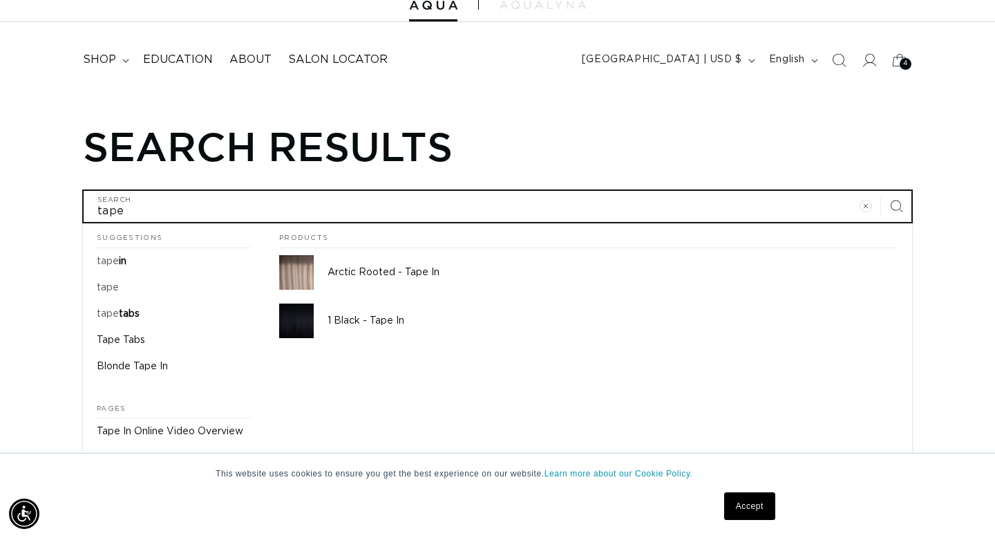
scroll to position [0, 1794]
type input "tape"
type input "tape t"
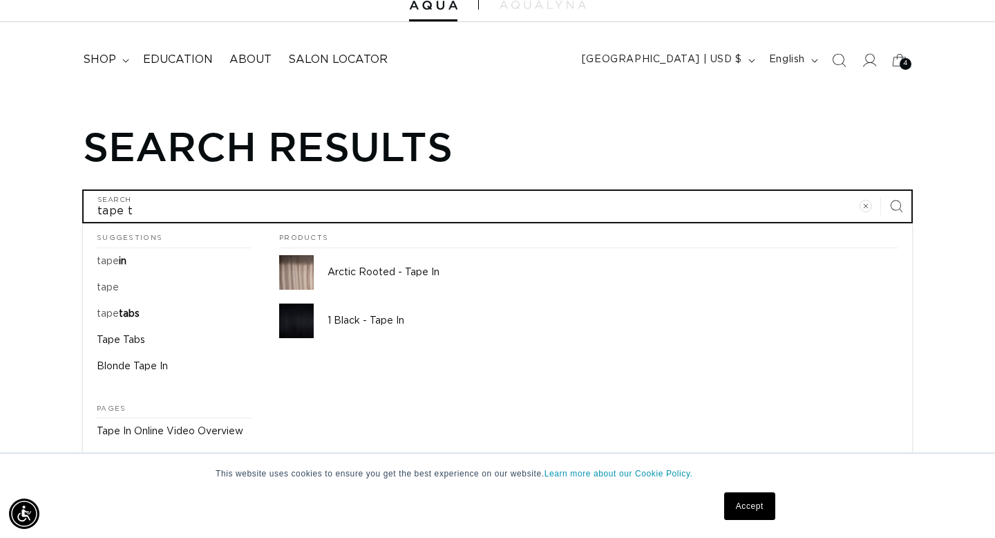
type input "tape ta"
type input "tape tab"
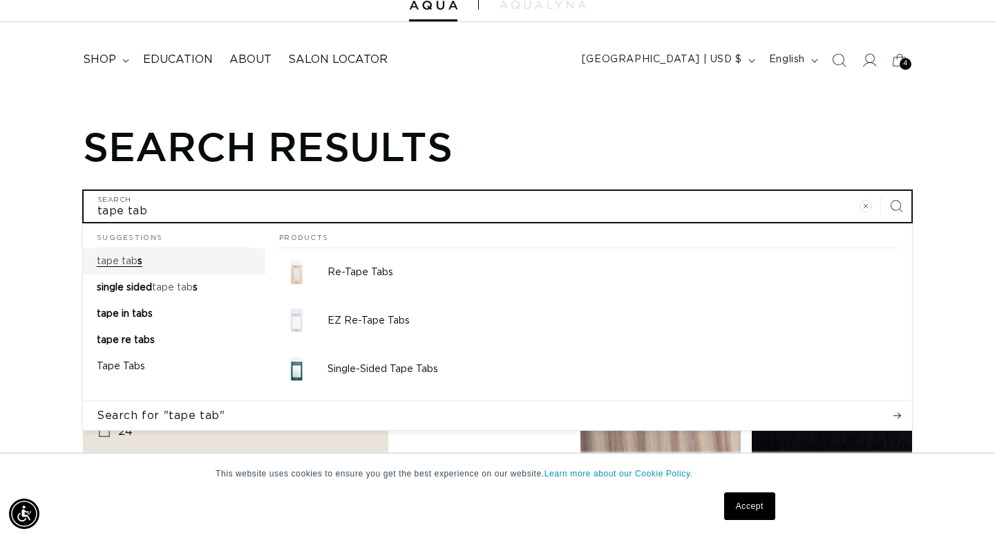
scroll to position [0, 897]
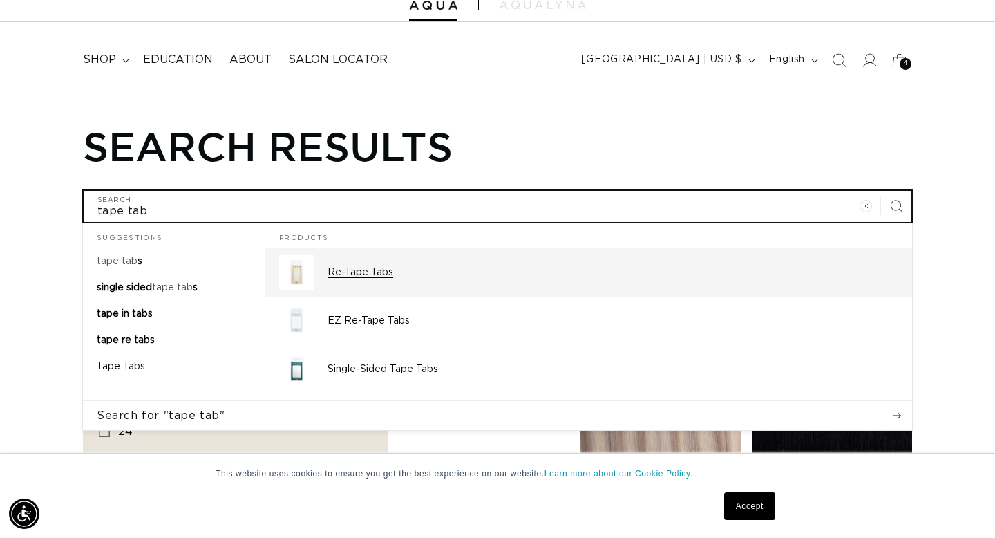
type input "tape tab"
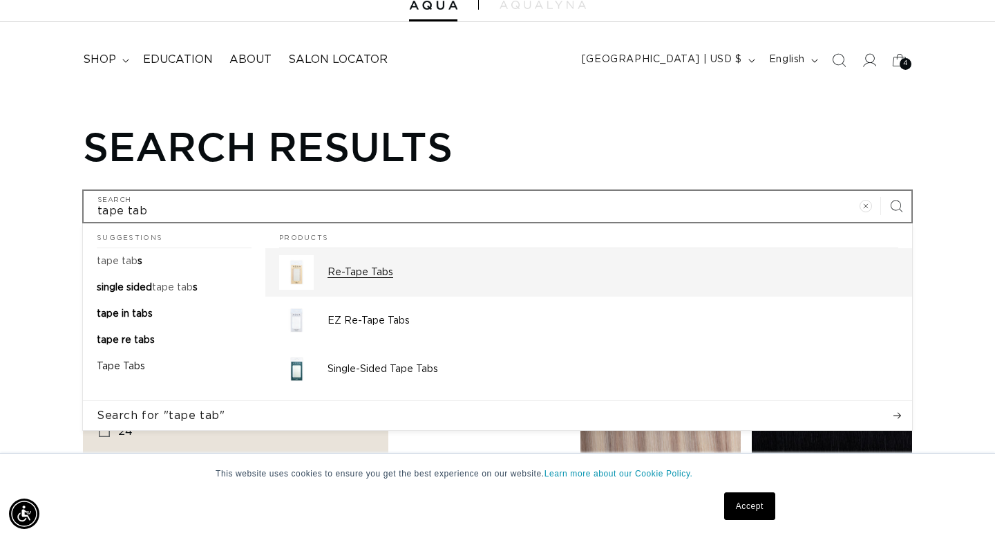
scroll to position [0, 1794]
click at [345, 272] on p "Re-Tape Tabs" at bounding box center [613, 272] width 571 height 12
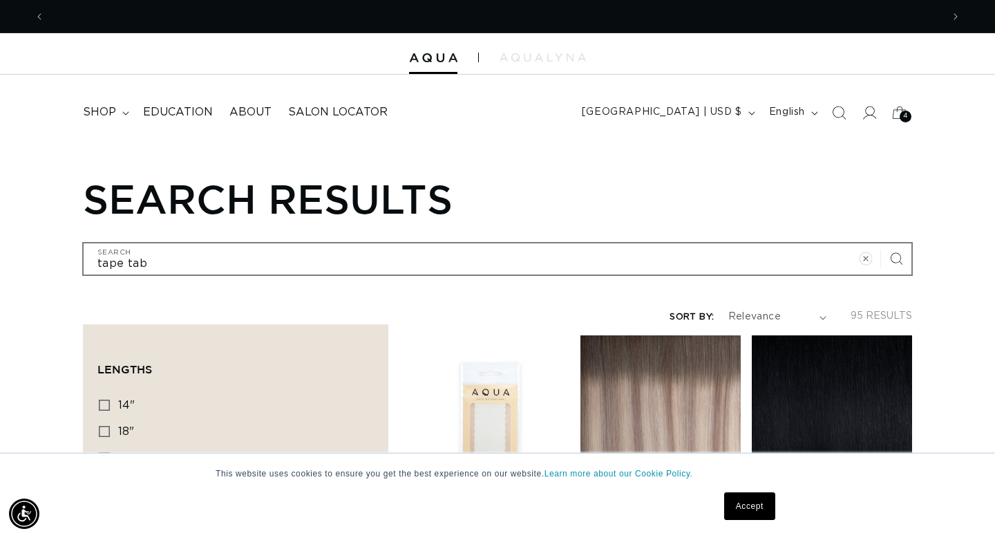
scroll to position [0, 0]
click at [897, 258] on icon "Search" at bounding box center [895, 258] width 13 height 13
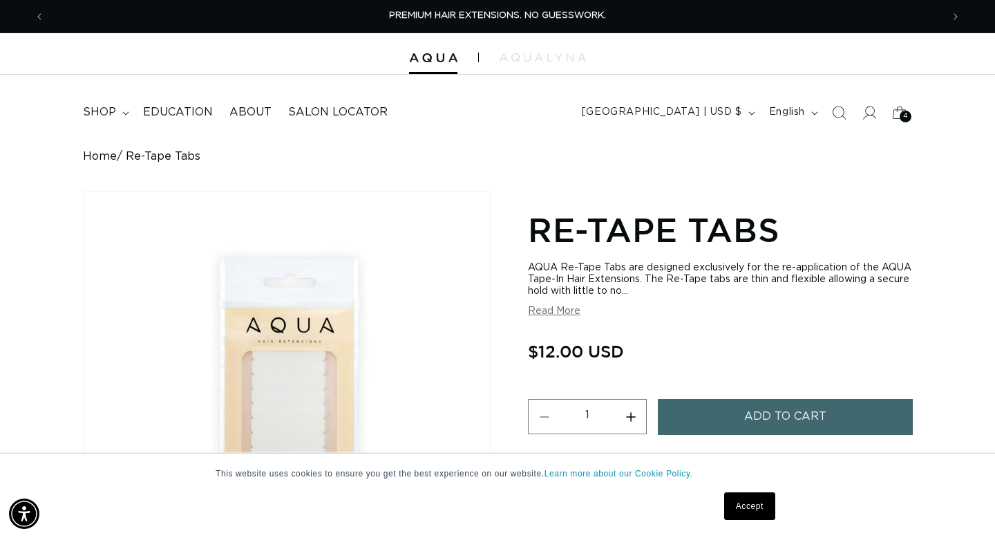
click at [632, 417] on button "Increase quantity for Re-Tape Tabs" at bounding box center [630, 416] width 31 height 35
type input "2"
click at [722, 422] on button "Add to cart" at bounding box center [785, 416] width 255 height 35
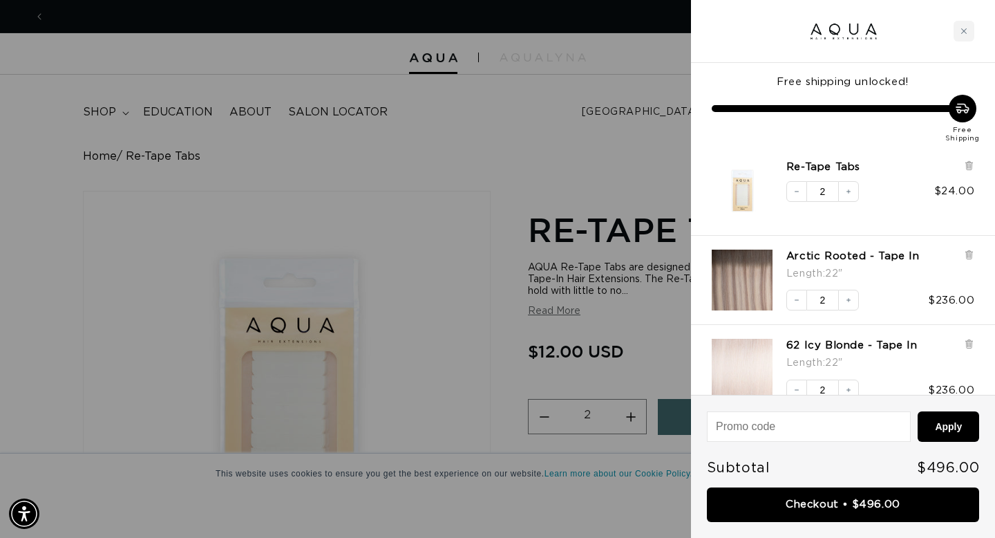
scroll to position [0, 1794]
click at [965, 29] on icon "Close cart" at bounding box center [964, 31] width 7 height 7
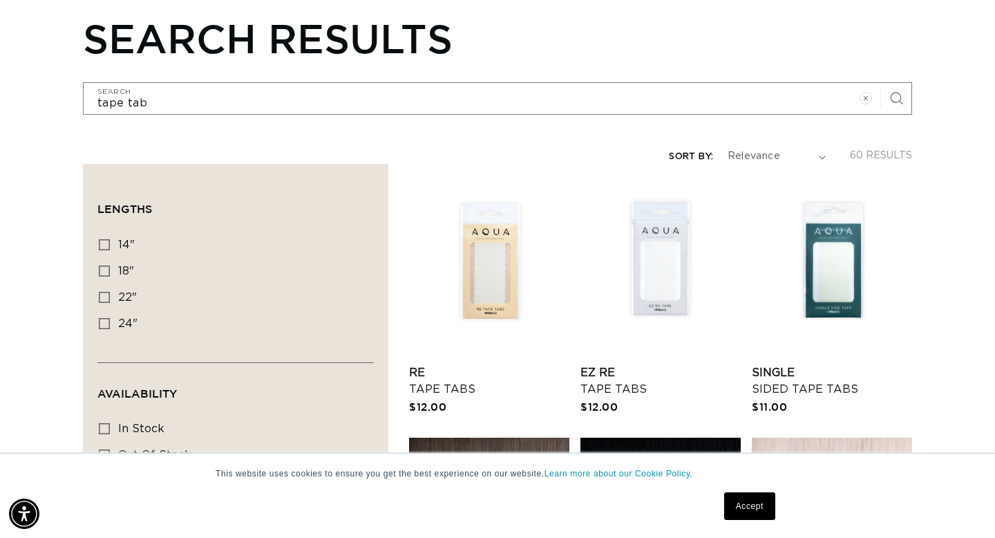
scroll to position [0, 1794]
click at [807, 379] on link "Single Sided Tape Tabs" at bounding box center [832, 380] width 160 height 33
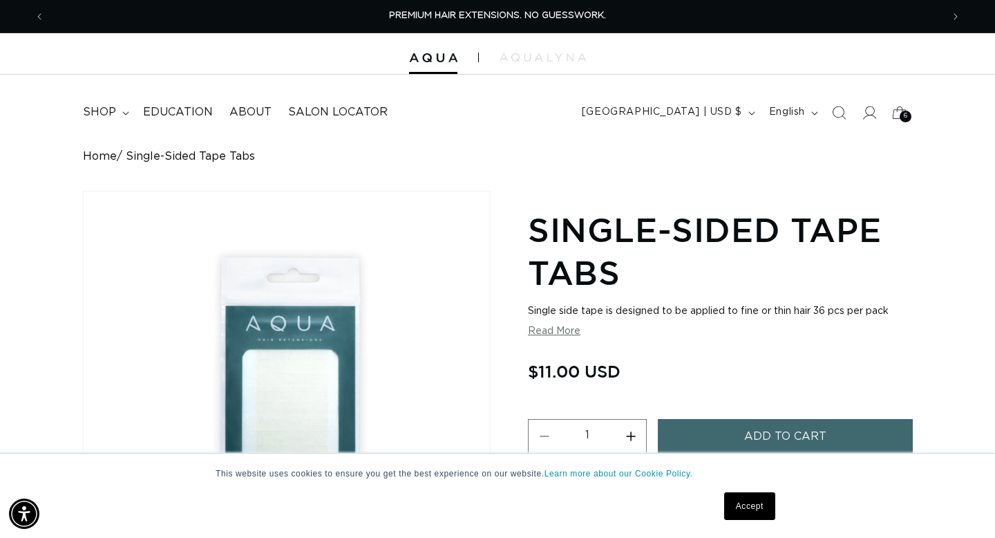
click at [632, 435] on button "Increase quantity for Single-Sided Tape Tabs" at bounding box center [630, 436] width 31 height 35
type input "2"
click at [754, 439] on span "Add to cart" at bounding box center [785, 436] width 82 height 35
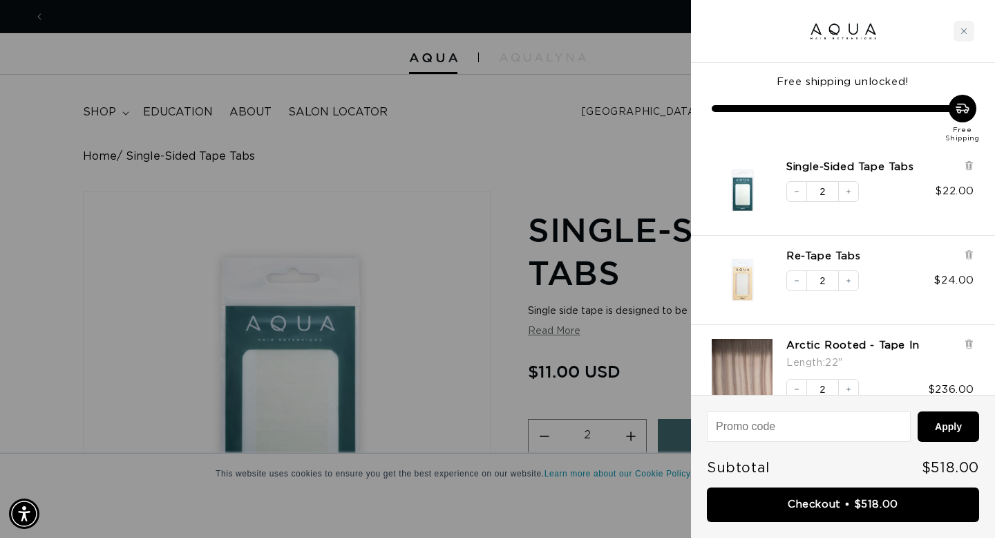
scroll to position [0, 0]
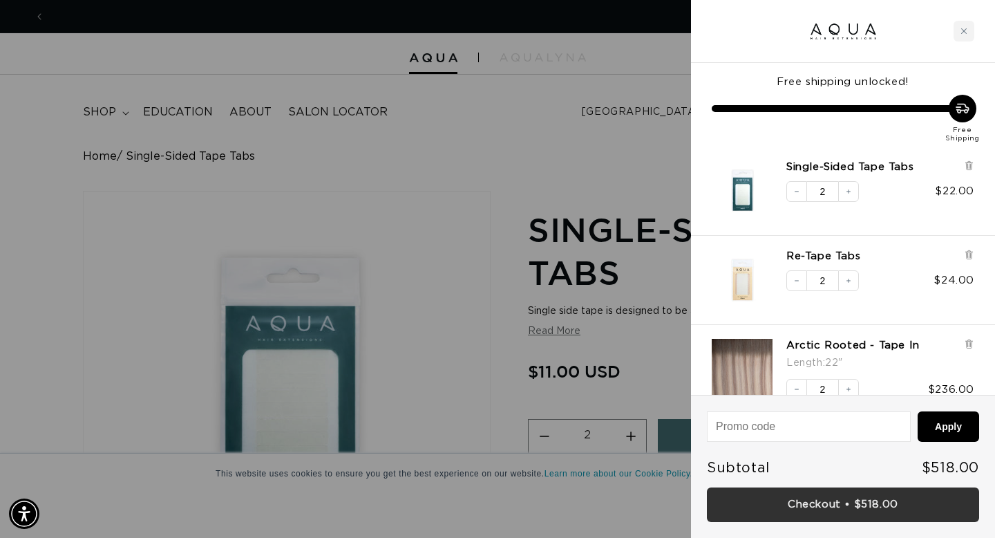
click at [802, 502] on link "Checkout • $518.00" at bounding box center [843, 504] width 272 height 35
